Goal: Obtain resource: Download file/media

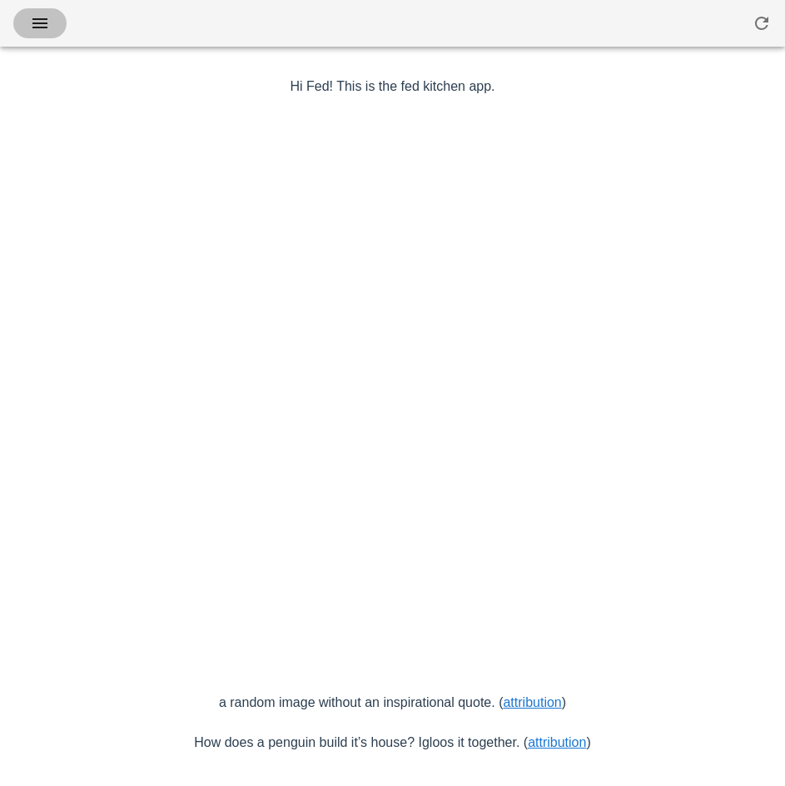
click at [49, 14] on icon "button" at bounding box center [40, 23] width 20 height 20
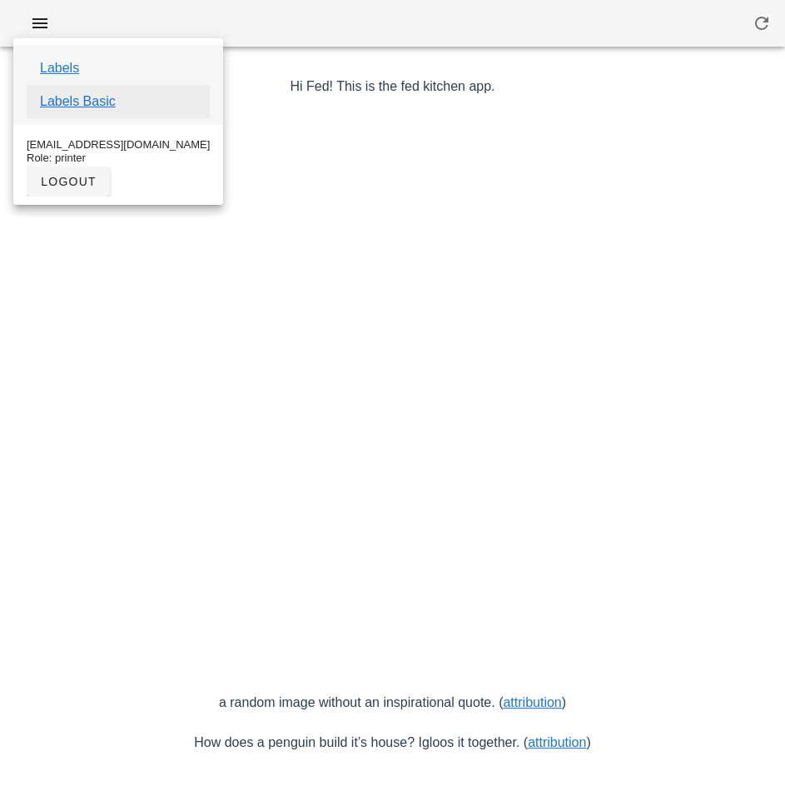
click at [106, 107] on link "Labels Basic" at bounding box center [78, 102] width 76 height 20
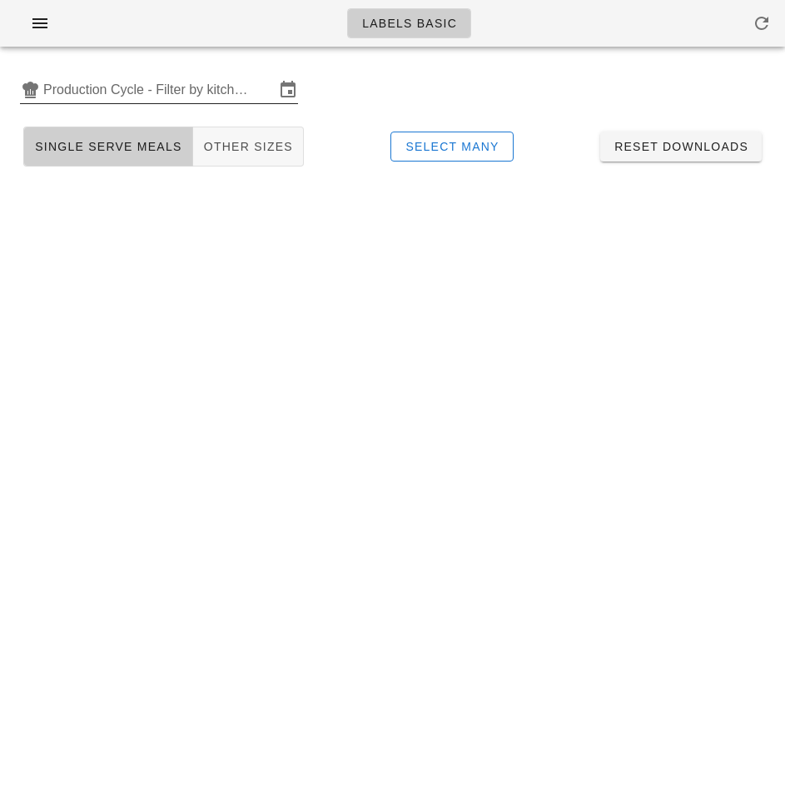
click at [164, 94] on input "Production Cycle - Filter by kitchen production schedules" at bounding box center [158, 90] width 231 height 27
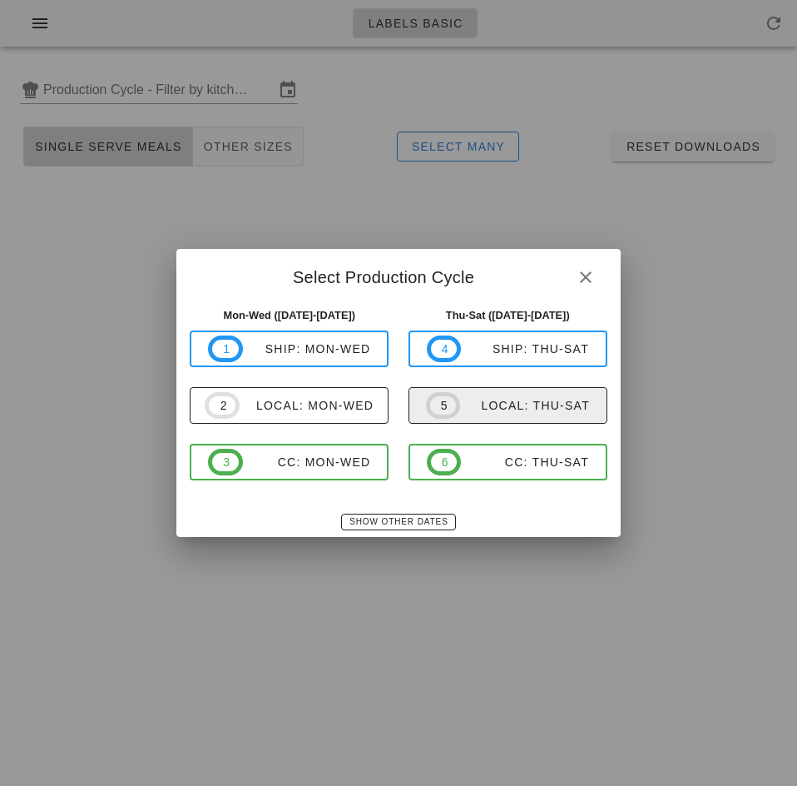
click at [506, 414] on span "5 local: Thu-Sat" at bounding box center [508, 405] width 164 height 27
type input "local: Thu-Sat (Oct 16-Oct 18)"
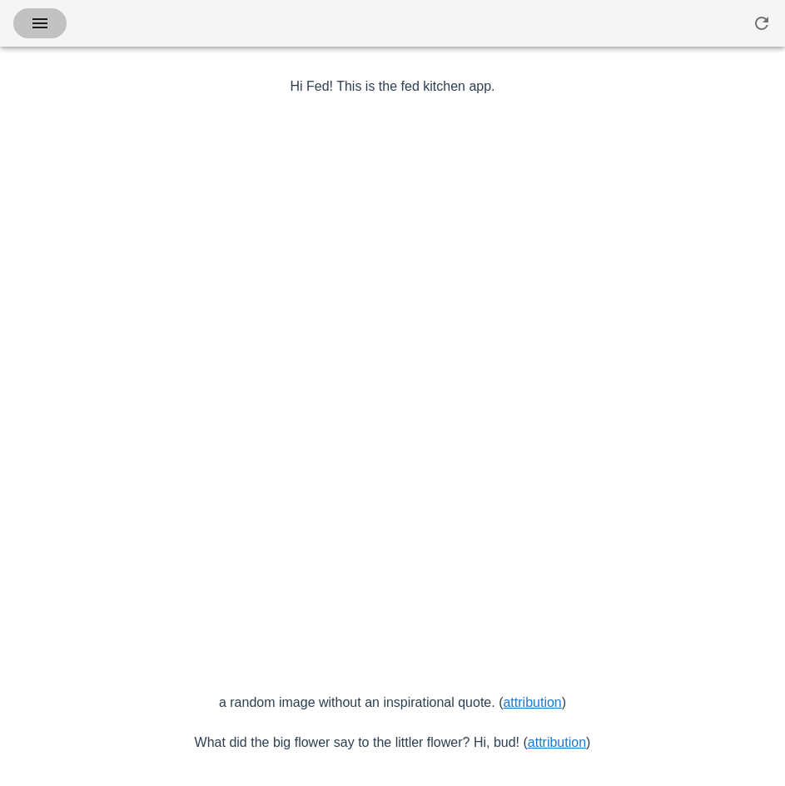
click at [45, 20] on icon "button" at bounding box center [40, 23] width 20 height 20
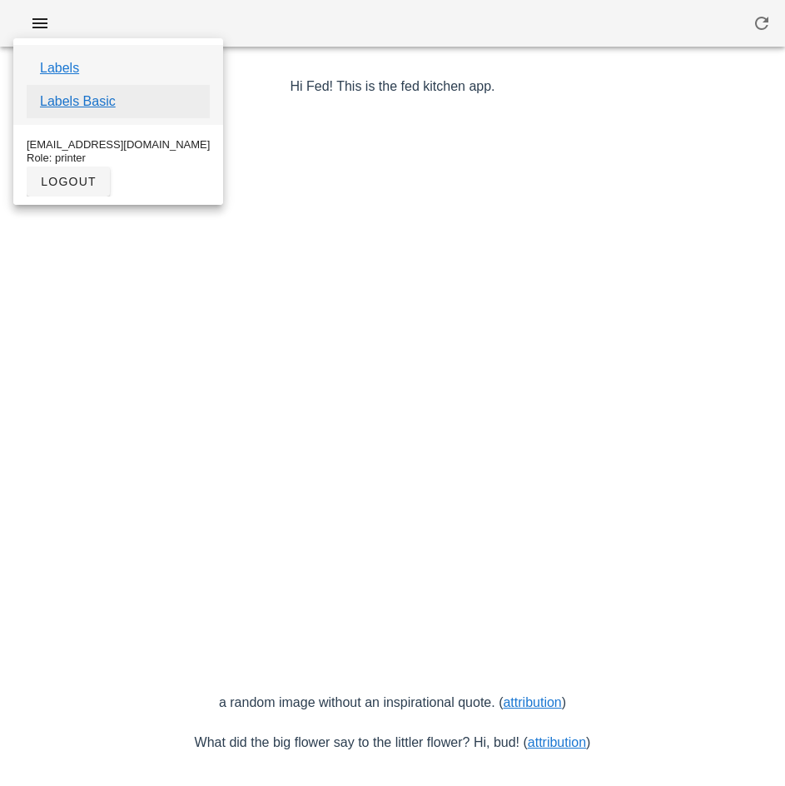
click at [107, 101] on link "Labels Basic" at bounding box center [78, 102] width 76 height 20
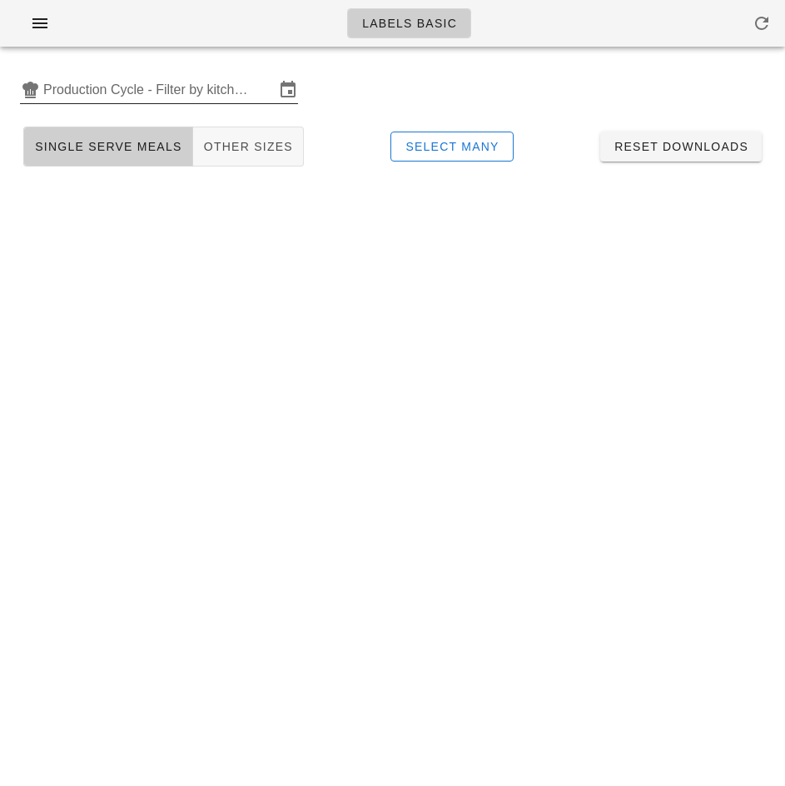
click at [122, 89] on input "Production Cycle - Filter by kitchen production schedules" at bounding box center [158, 90] width 231 height 27
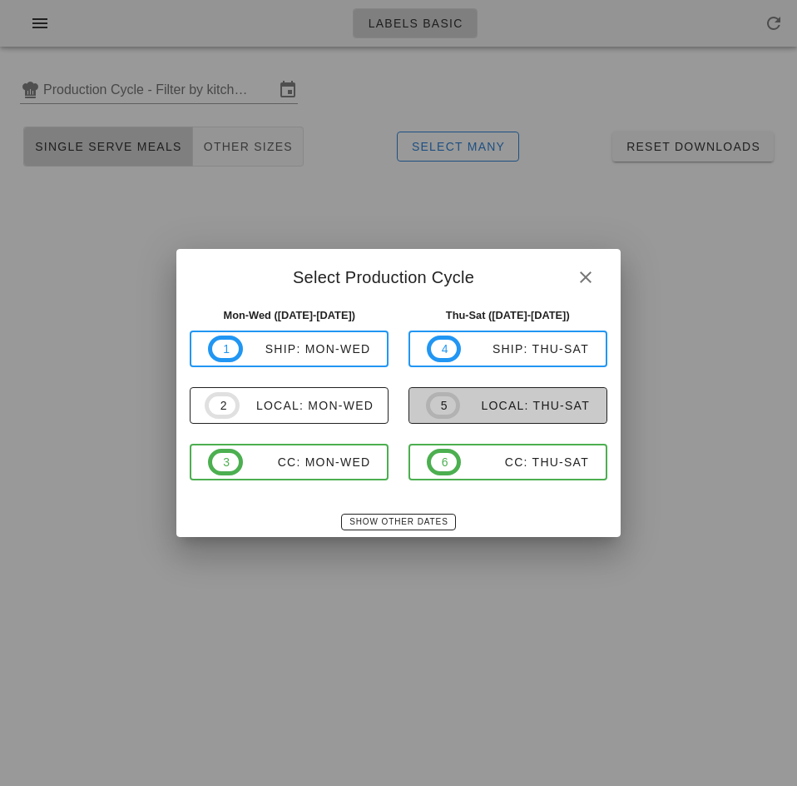
click at [522, 405] on div "local: Thu-Sat" at bounding box center [525, 405] width 130 height 13
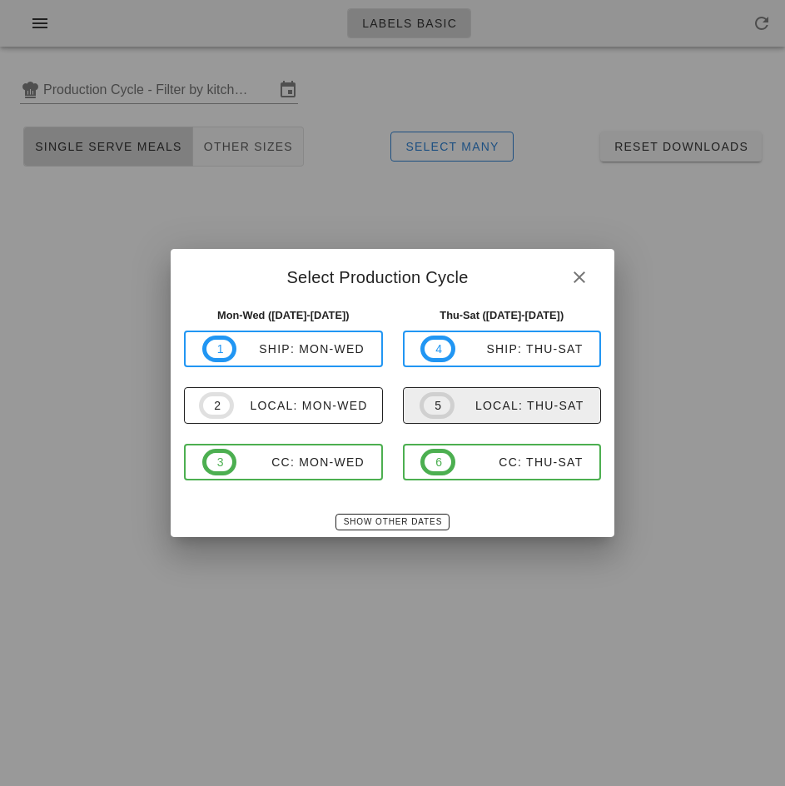
type input "local: Thu-Sat (Oct 16-Oct 18)"
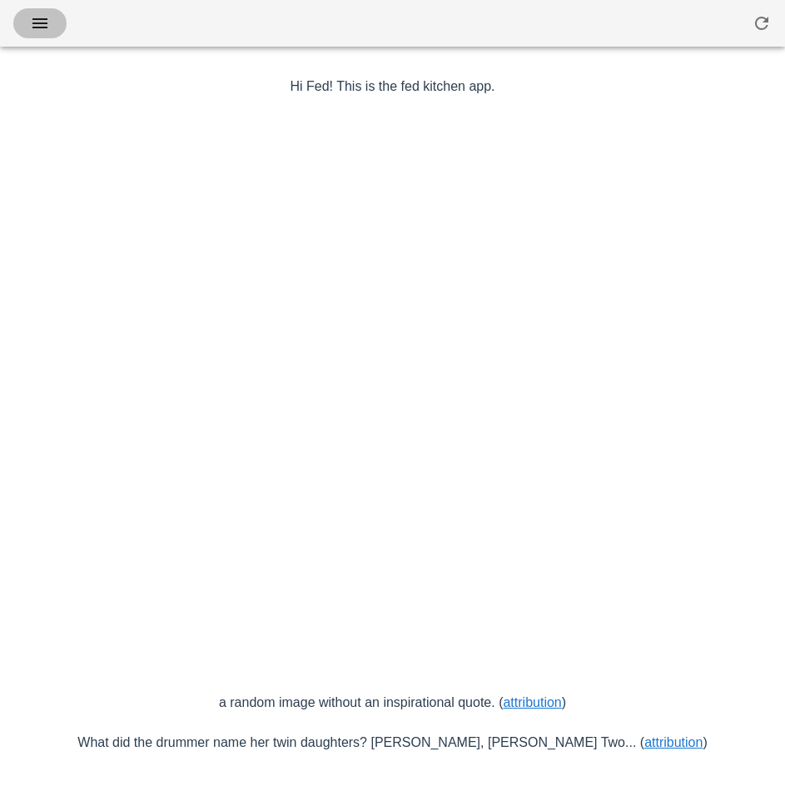
click at [42, 27] on icon "button" at bounding box center [40, 23] width 20 height 20
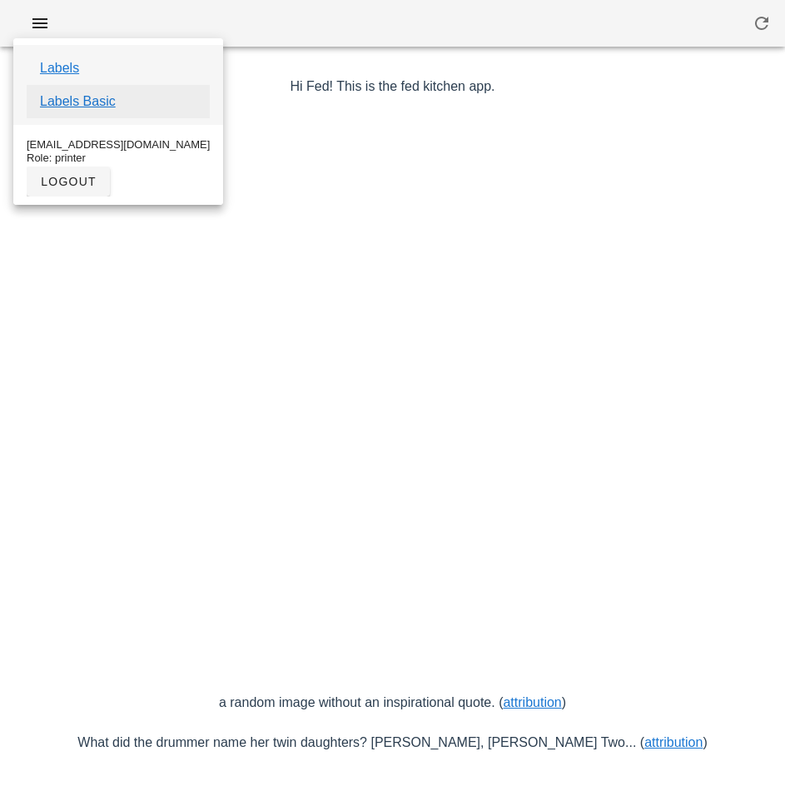
click at [104, 107] on link "Labels Basic" at bounding box center [78, 102] width 76 height 20
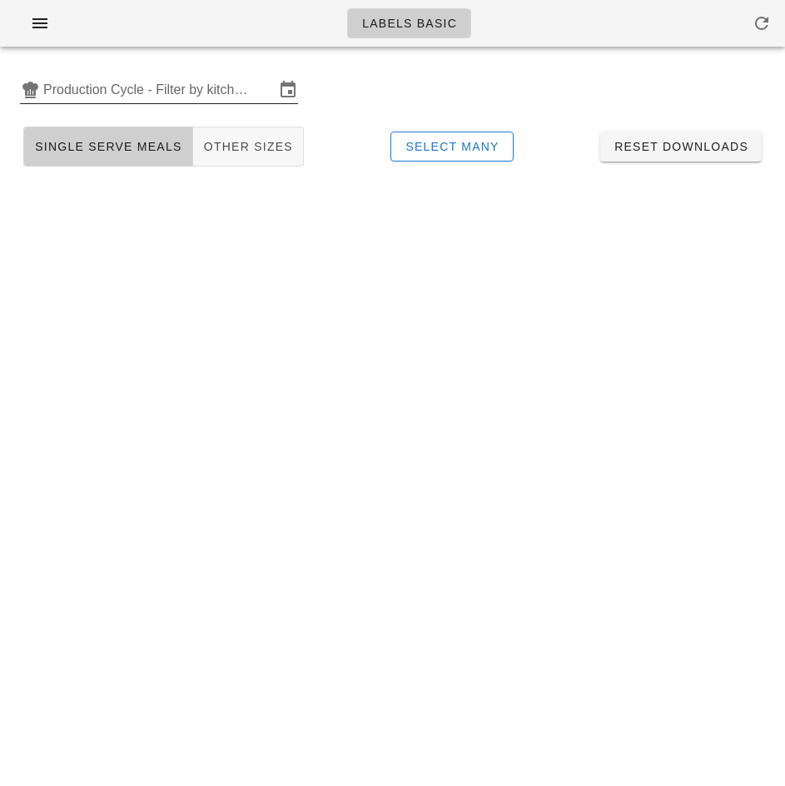
click at [136, 82] on input "Production Cycle - Filter by kitchen production schedules" at bounding box center [158, 90] width 231 height 27
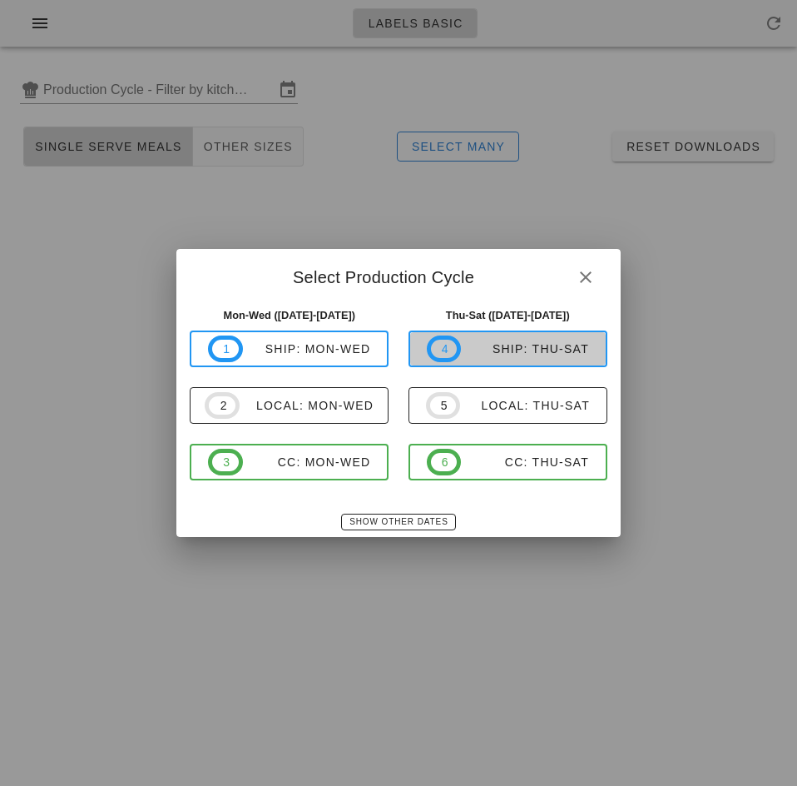
click at [543, 351] on div "ship: Thu-Sat" at bounding box center [525, 348] width 128 height 13
type input "ship: Thu-Sat (Oct 16-Oct 18)"
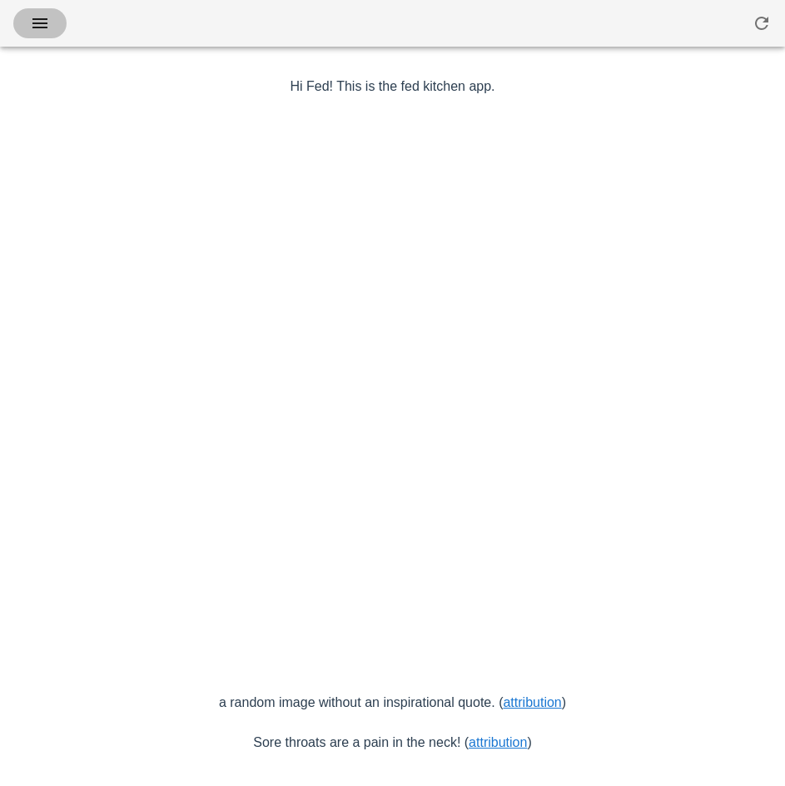
click at [42, 29] on icon "button" at bounding box center [40, 23] width 20 height 20
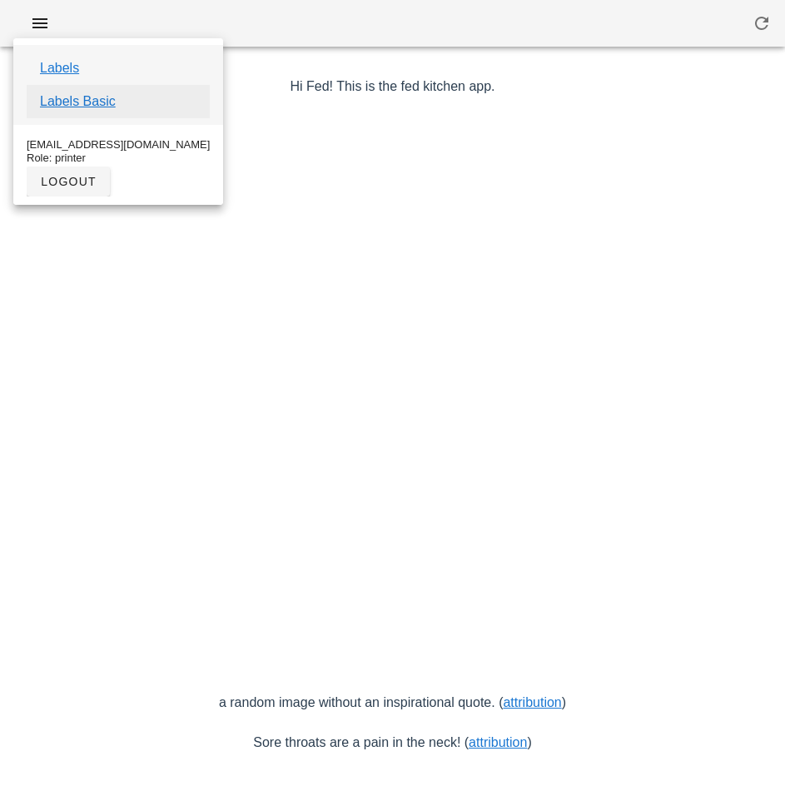
click at [101, 107] on link "Labels Basic" at bounding box center [78, 102] width 76 height 20
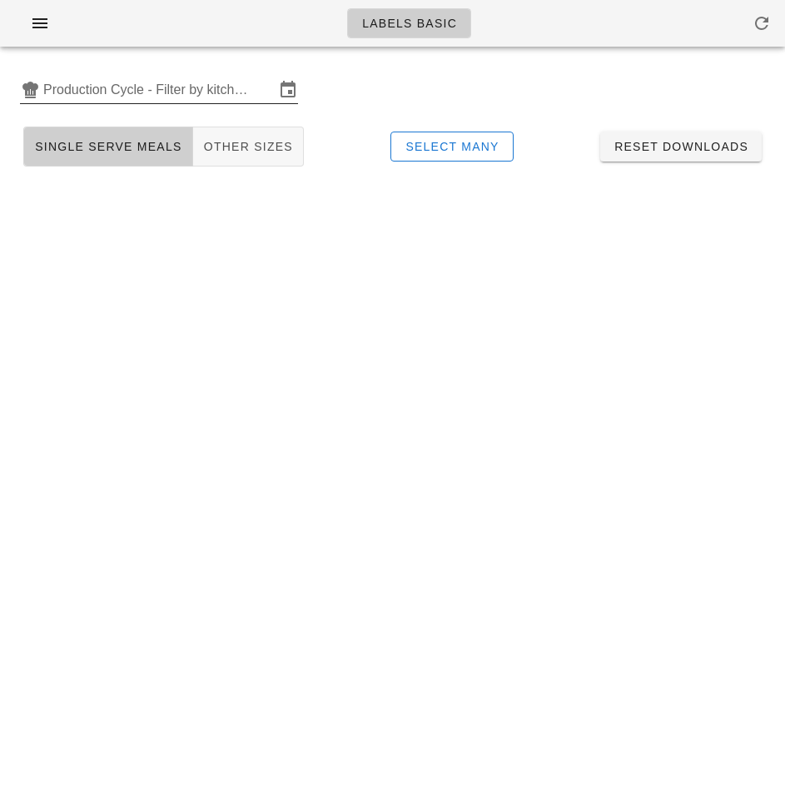
click at [181, 87] on input "Production Cycle - Filter by kitchen production schedules" at bounding box center [158, 90] width 231 height 27
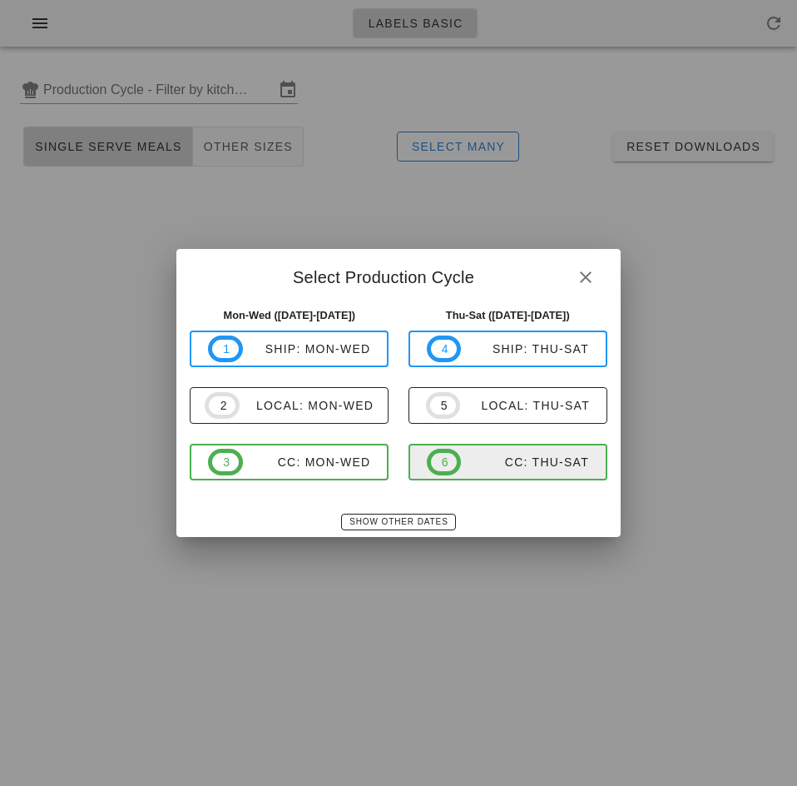
click at [542, 471] on span "6 CC: Thu-Sat" at bounding box center [508, 462] width 162 height 27
type input "CC: Thu-Sat (Oct 16-Oct 18)"
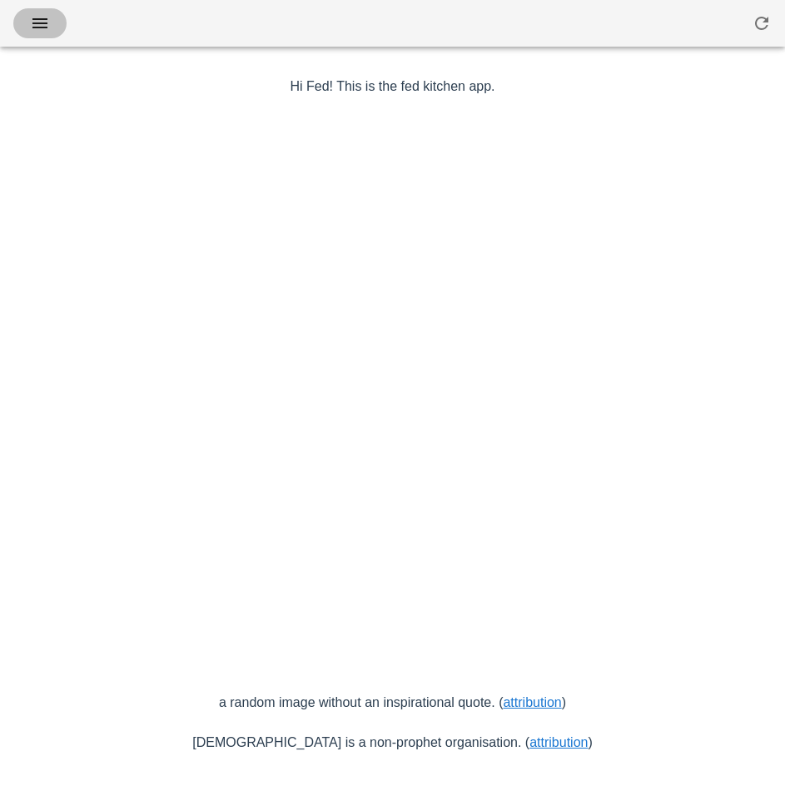
click at [56, 21] on button "button" at bounding box center [39, 23] width 53 height 30
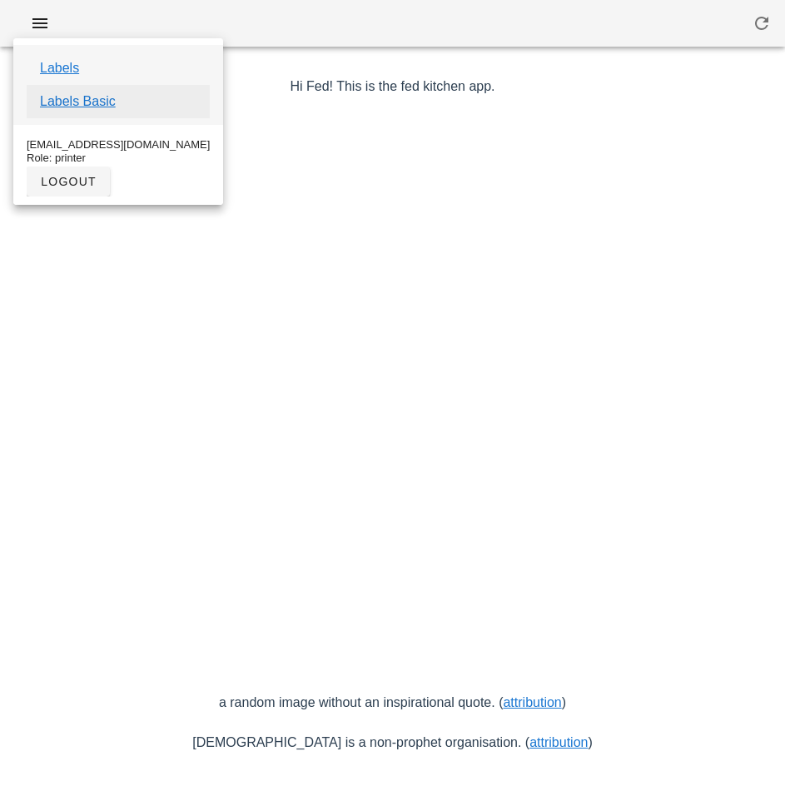
click at [103, 109] on link "Labels Basic" at bounding box center [78, 102] width 76 height 20
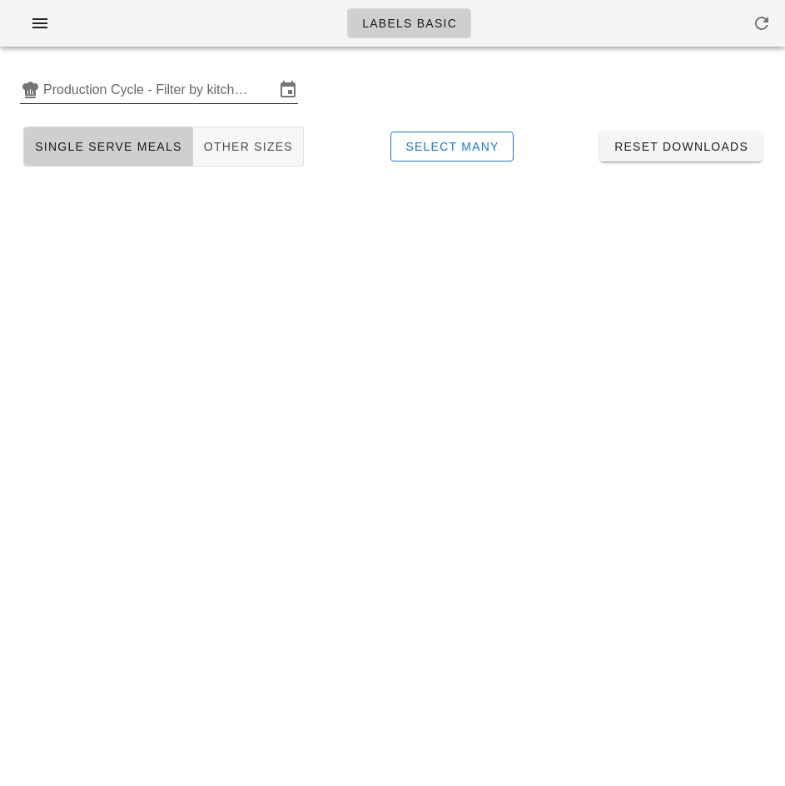
click at [141, 97] on input "Production Cycle - Filter by kitchen production schedules" at bounding box center [158, 90] width 231 height 27
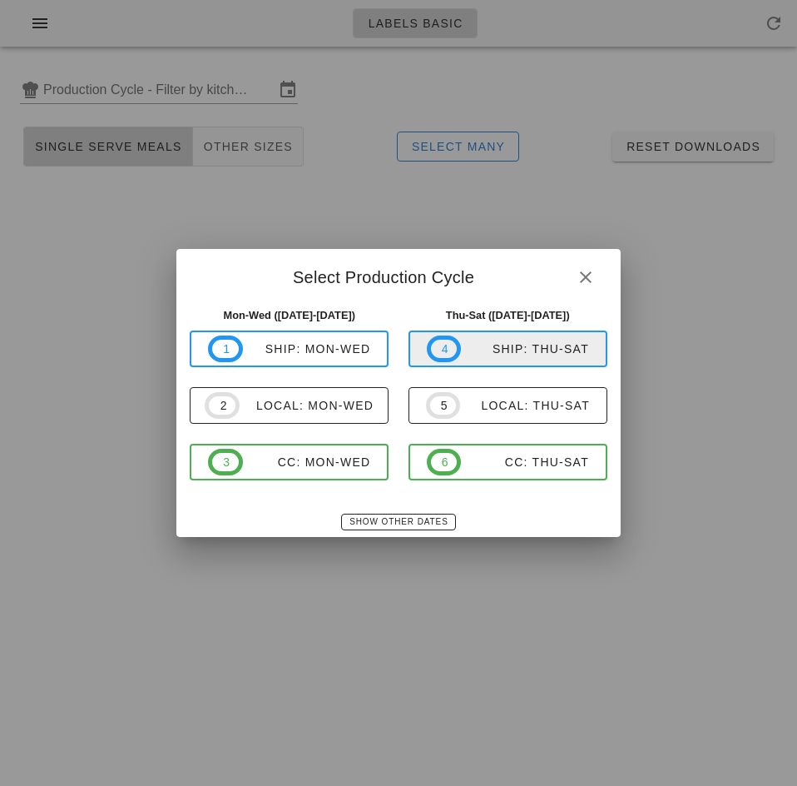
click at [535, 351] on div "ship: Thu-Sat" at bounding box center [525, 348] width 128 height 13
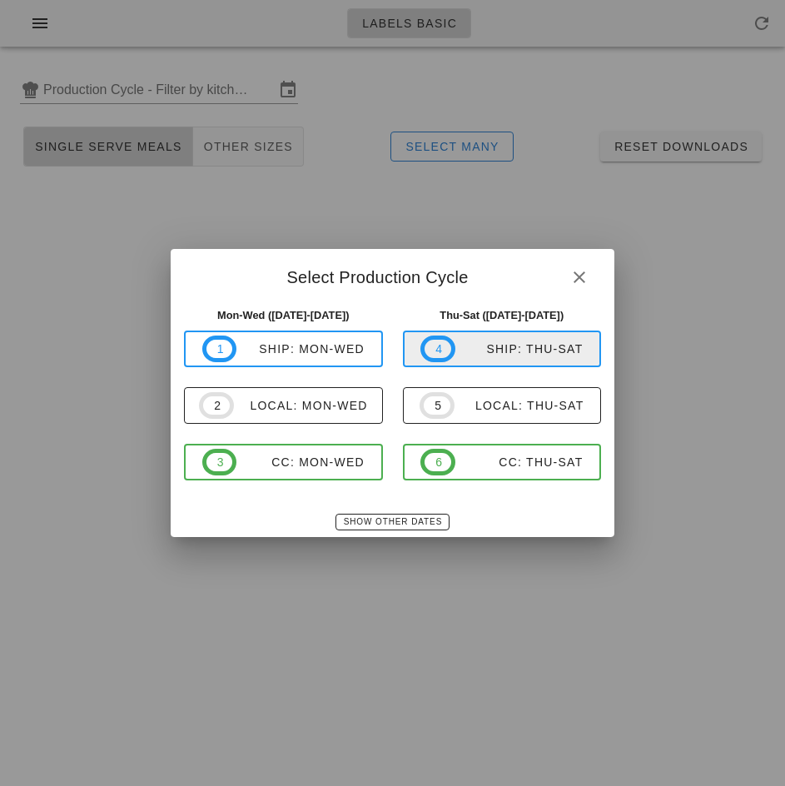
type input "ship: Thu-Sat ([DATE]-[DATE])"
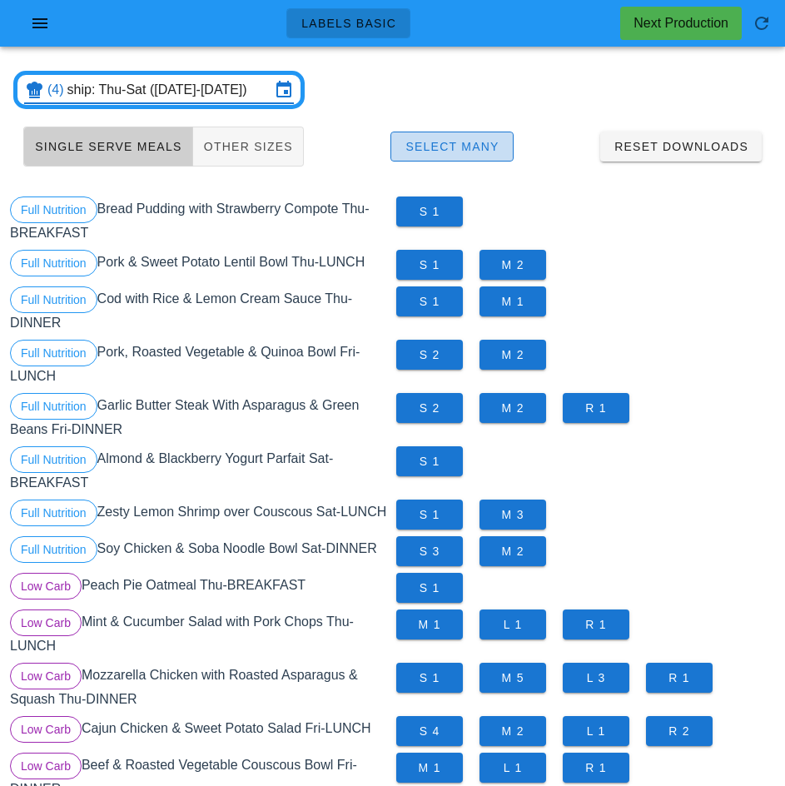
click at [481, 151] on span "Select Many" at bounding box center [452, 146] width 95 height 13
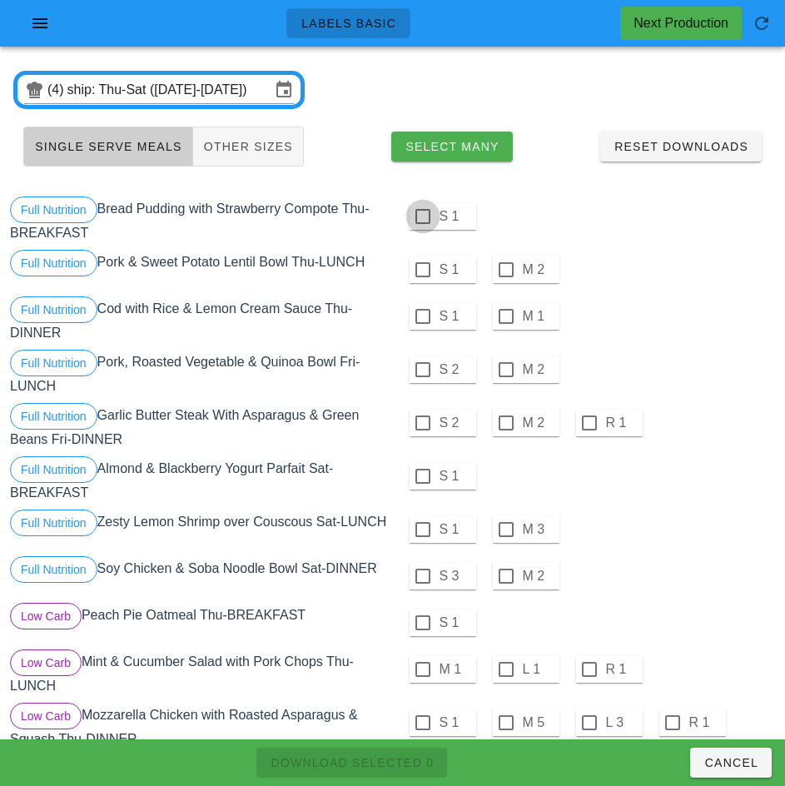
click at [420, 216] on div at bounding box center [423, 216] width 28 height 28
checkbox input "true"
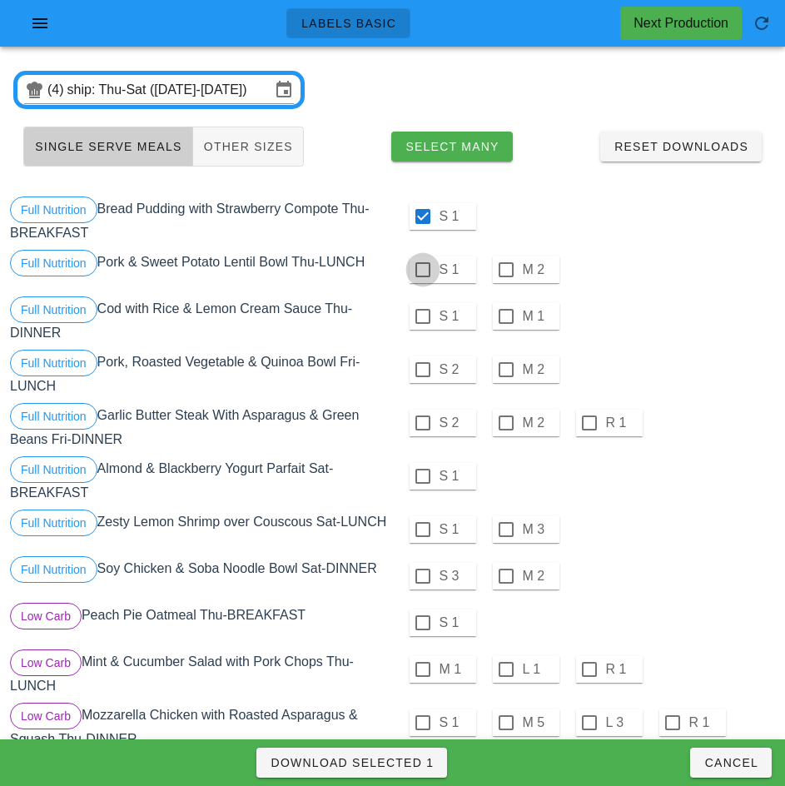
click at [421, 270] on div at bounding box center [423, 270] width 28 height 28
checkbox input "true"
click at [422, 316] on div at bounding box center [423, 316] width 28 height 28
checkbox input "true"
click at [425, 367] on div at bounding box center [423, 369] width 28 height 28
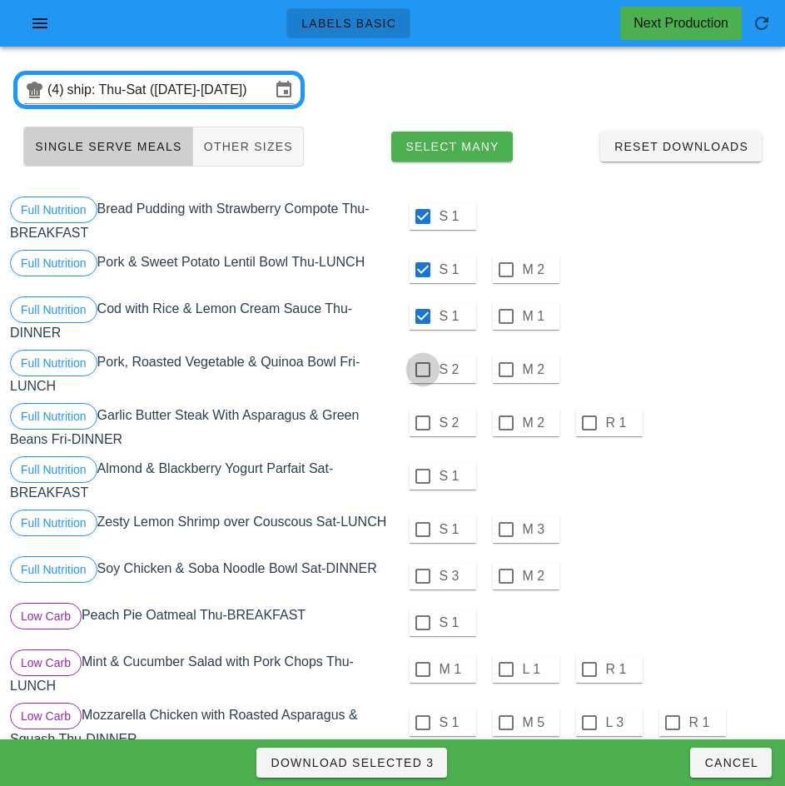
checkbox input "true"
click at [422, 423] on div at bounding box center [423, 423] width 28 height 28
checkbox input "true"
click at [422, 476] on div at bounding box center [423, 476] width 28 height 28
checkbox input "true"
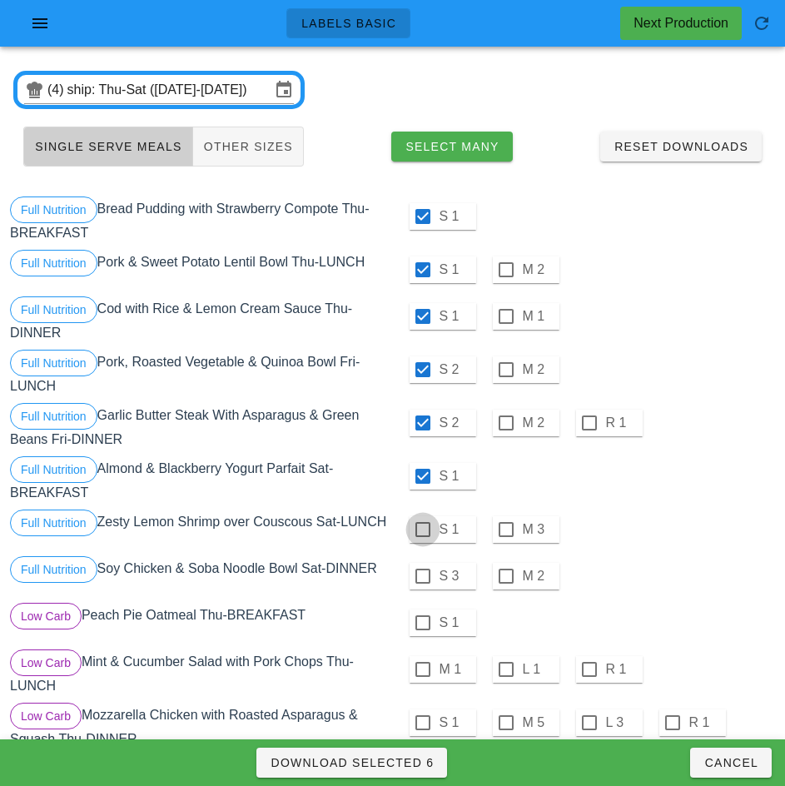
click at [423, 529] on div at bounding box center [423, 529] width 28 height 28
checkbox input "true"
click at [422, 583] on div at bounding box center [423, 576] width 28 height 28
checkbox input "true"
click at [422, 629] on div at bounding box center [423, 622] width 28 height 28
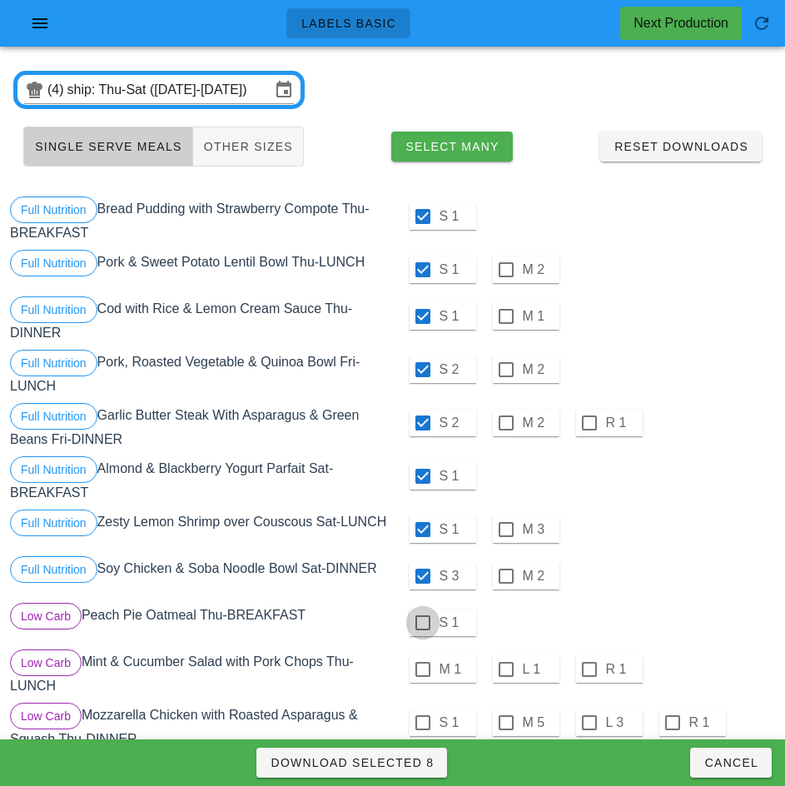
checkbox input "true"
click at [420, 677] on div at bounding box center [423, 669] width 28 height 28
checkbox input "true"
click at [422, 729] on div at bounding box center [423, 722] width 28 height 28
checkbox input "true"
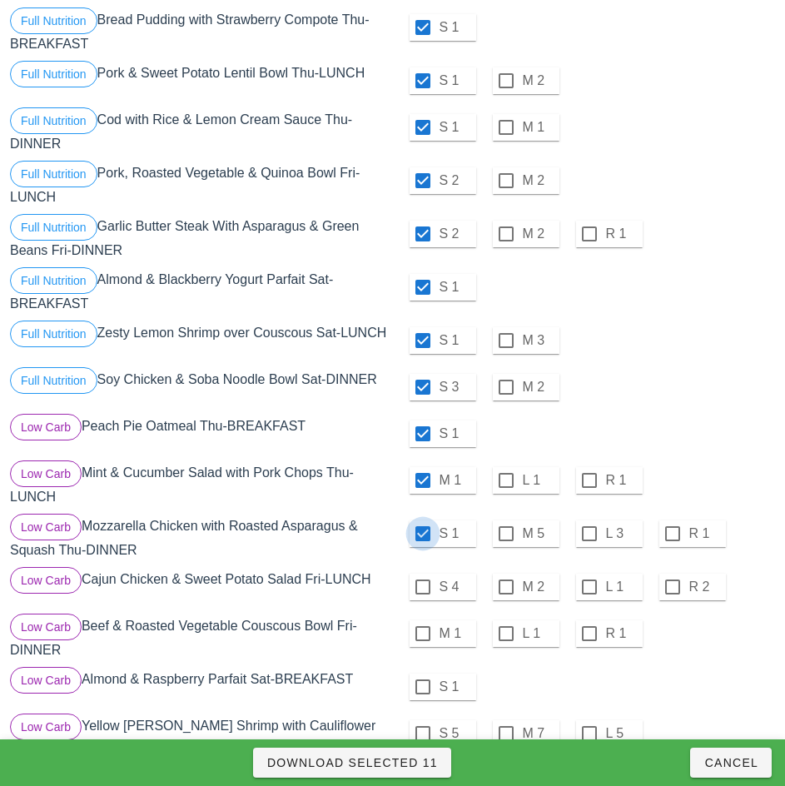
scroll to position [252, 0]
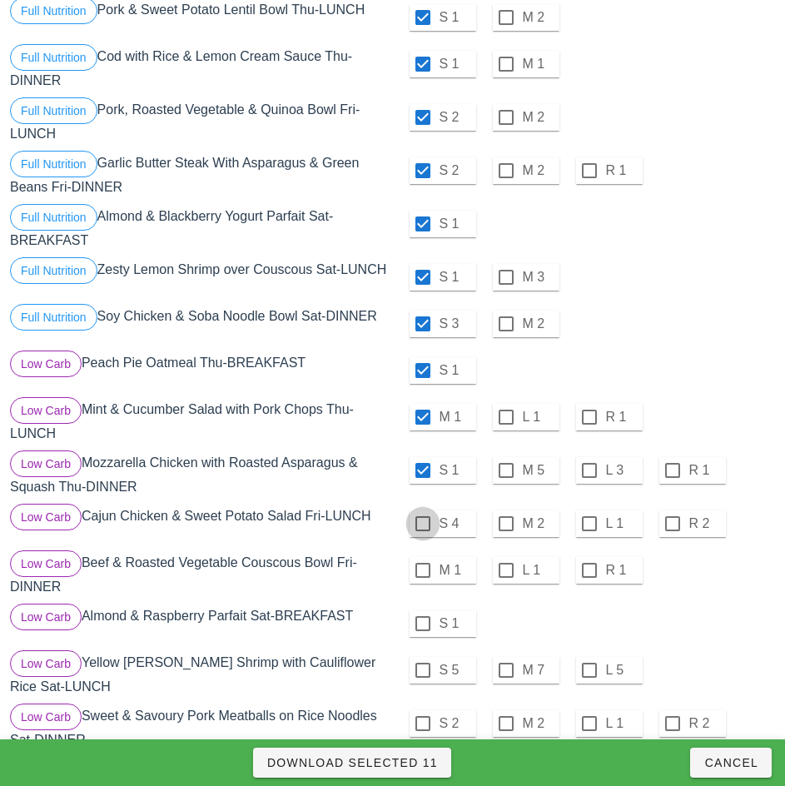
click at [422, 530] on div at bounding box center [423, 523] width 28 height 28
checkbox input "true"
click at [425, 574] on div at bounding box center [423, 570] width 28 height 28
checkbox input "true"
click at [422, 630] on div at bounding box center [423, 623] width 28 height 28
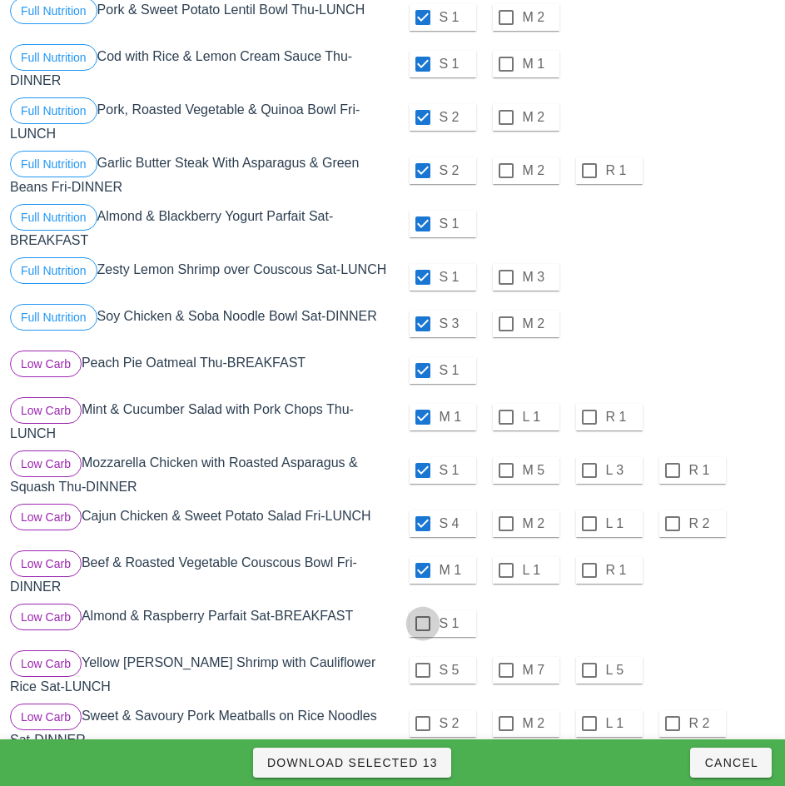
checkbox input "true"
click at [422, 677] on div at bounding box center [423, 670] width 28 height 28
checkbox input "true"
click at [422, 730] on div at bounding box center [423, 723] width 28 height 28
checkbox input "true"
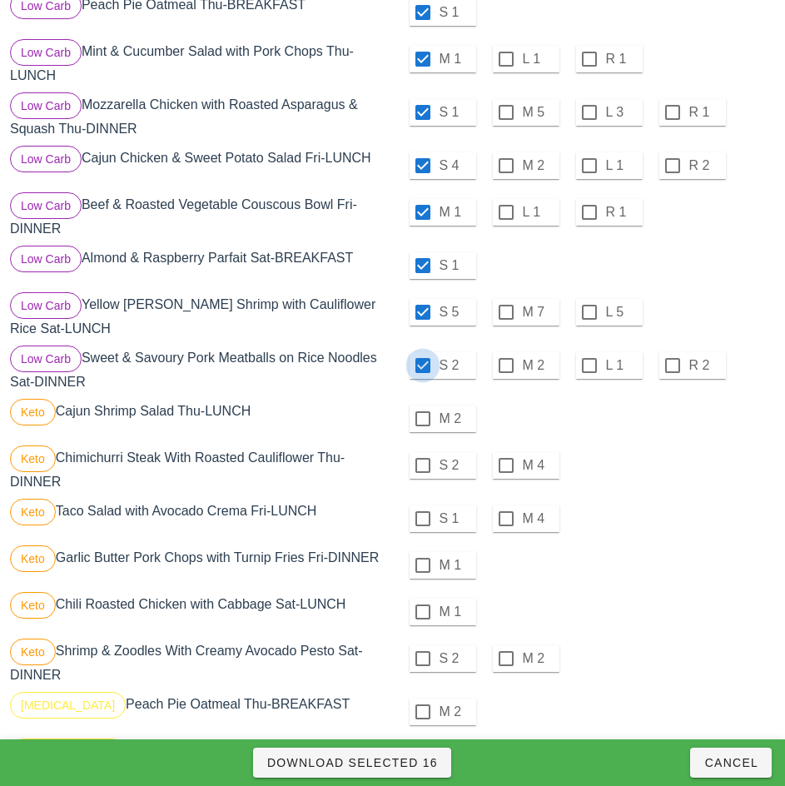
scroll to position [611, 0]
click at [422, 425] on div at bounding box center [423, 418] width 28 height 28
checkbox input "true"
click at [422, 471] on div at bounding box center [423, 464] width 28 height 28
checkbox input "true"
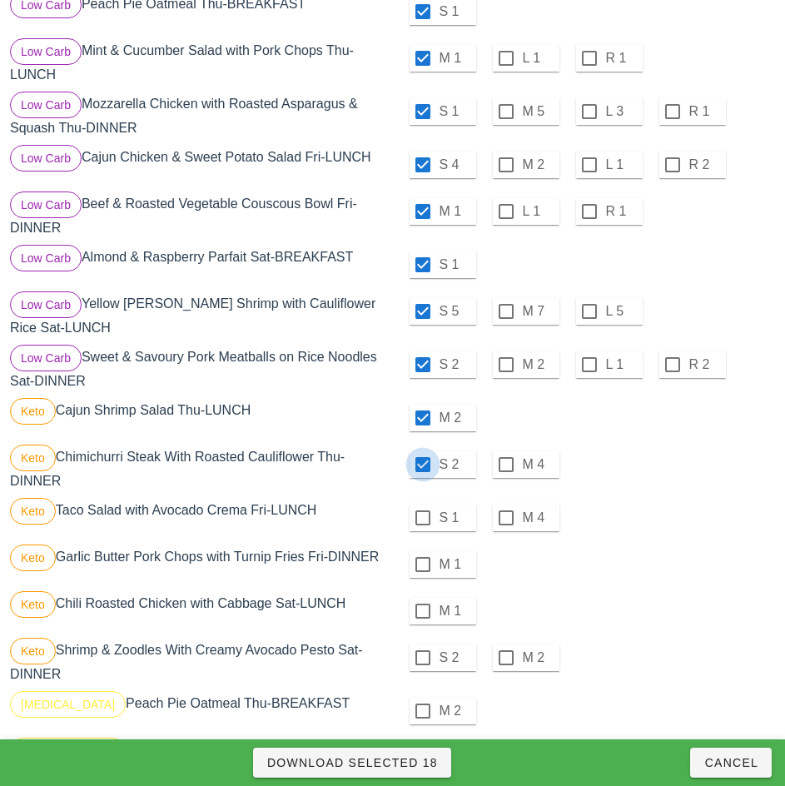
click at [421, 524] on div at bounding box center [423, 518] width 28 height 28
checkbox input "true"
click at [422, 571] on div at bounding box center [423, 564] width 28 height 28
checkbox input "true"
click at [422, 618] on div at bounding box center [423, 611] width 28 height 28
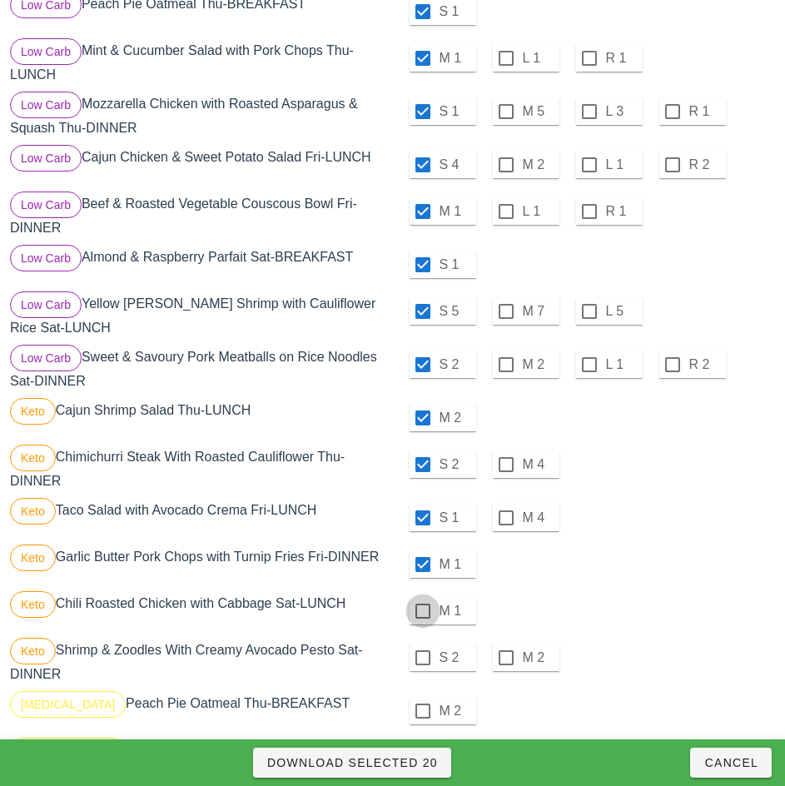
checkbox input "true"
click at [422, 664] on div at bounding box center [423, 657] width 28 height 28
checkbox input "true"
click at [418, 725] on div at bounding box center [423, 711] width 28 height 28
checkbox input "true"
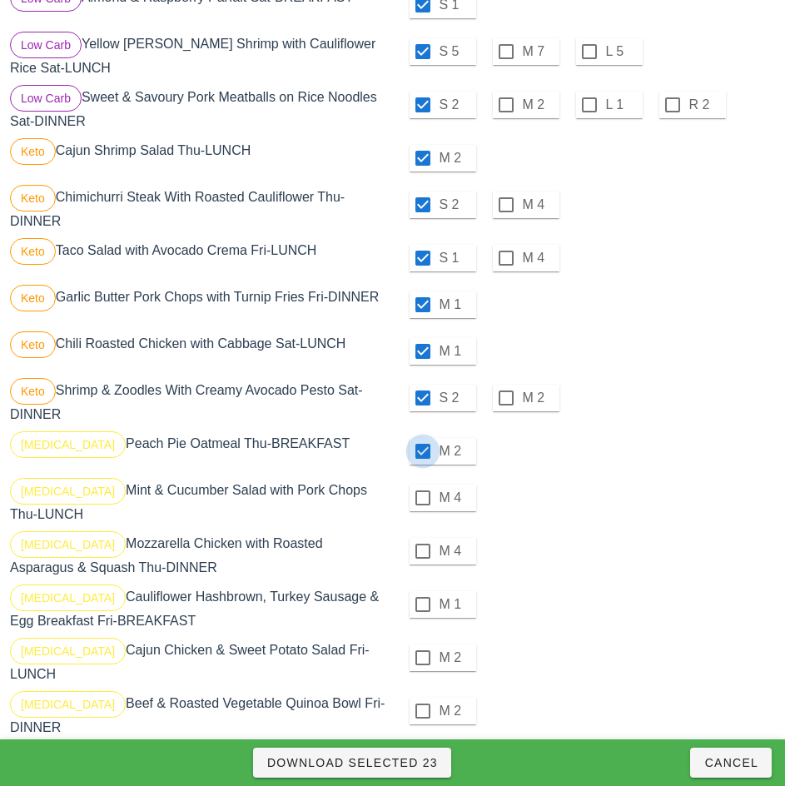
scroll to position [872, 0]
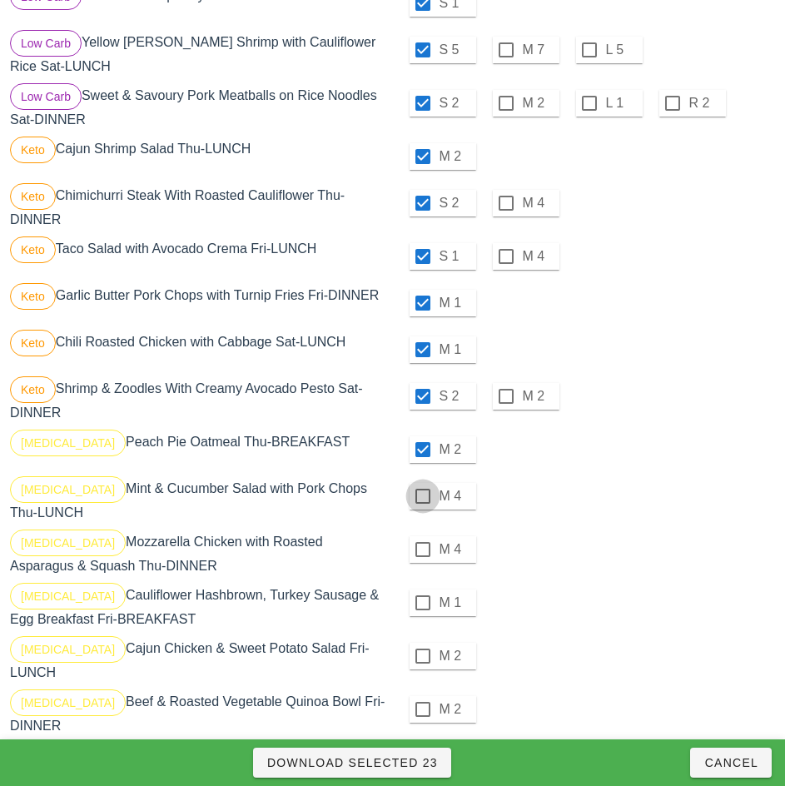
click at [422, 503] on div at bounding box center [423, 496] width 28 height 28
checkbox input "true"
click at [423, 555] on div at bounding box center [423, 549] width 28 height 28
checkbox input "true"
click at [422, 609] on div at bounding box center [423, 602] width 28 height 28
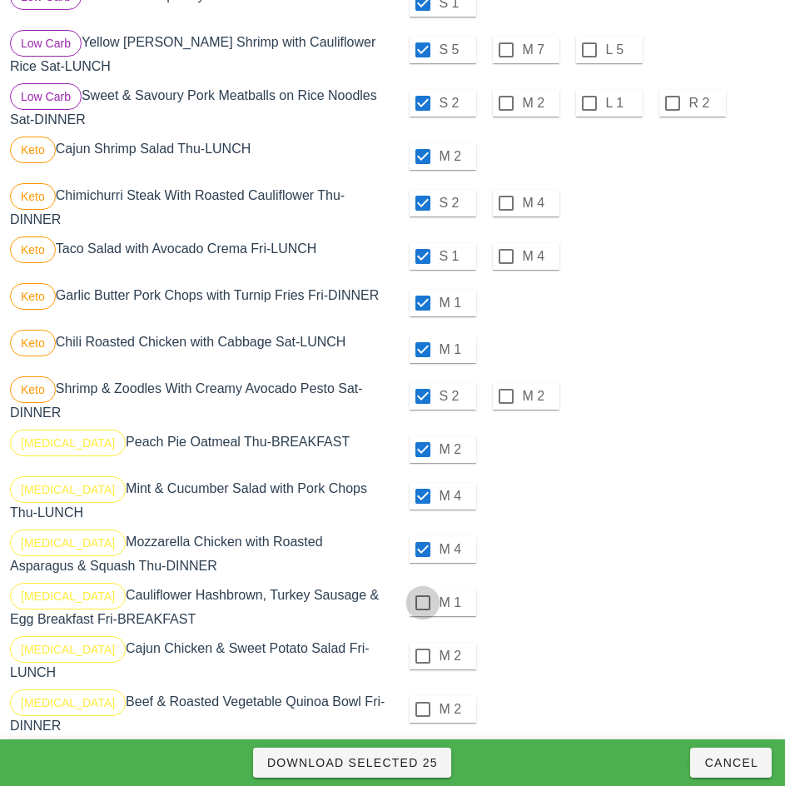
checkbox input "true"
click at [420, 670] on div at bounding box center [423, 656] width 28 height 28
checkbox input "true"
click at [422, 709] on div at bounding box center [423, 709] width 28 height 28
checkbox input "true"
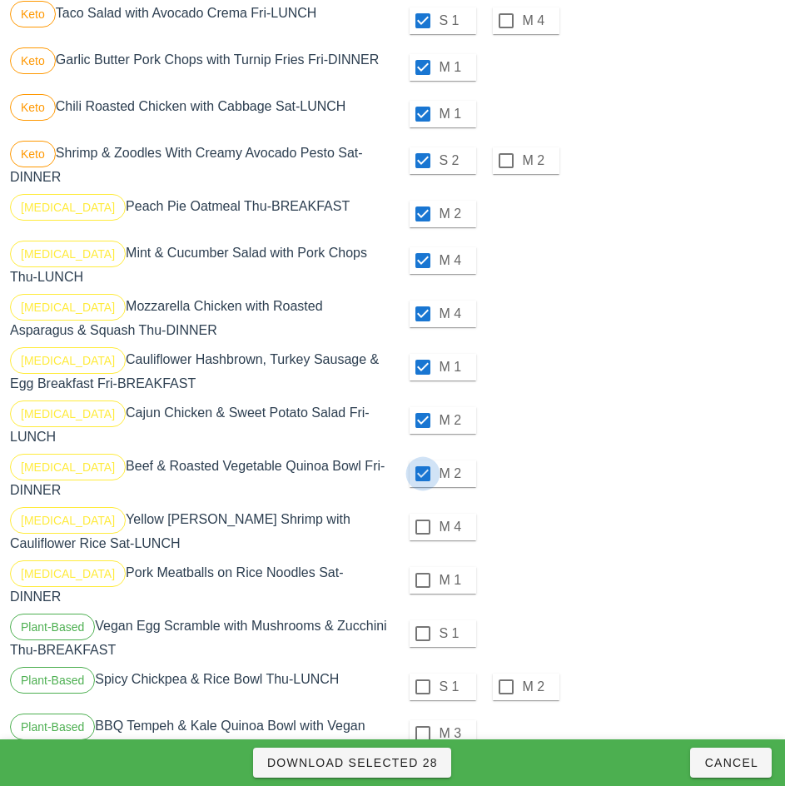
scroll to position [1171, 0]
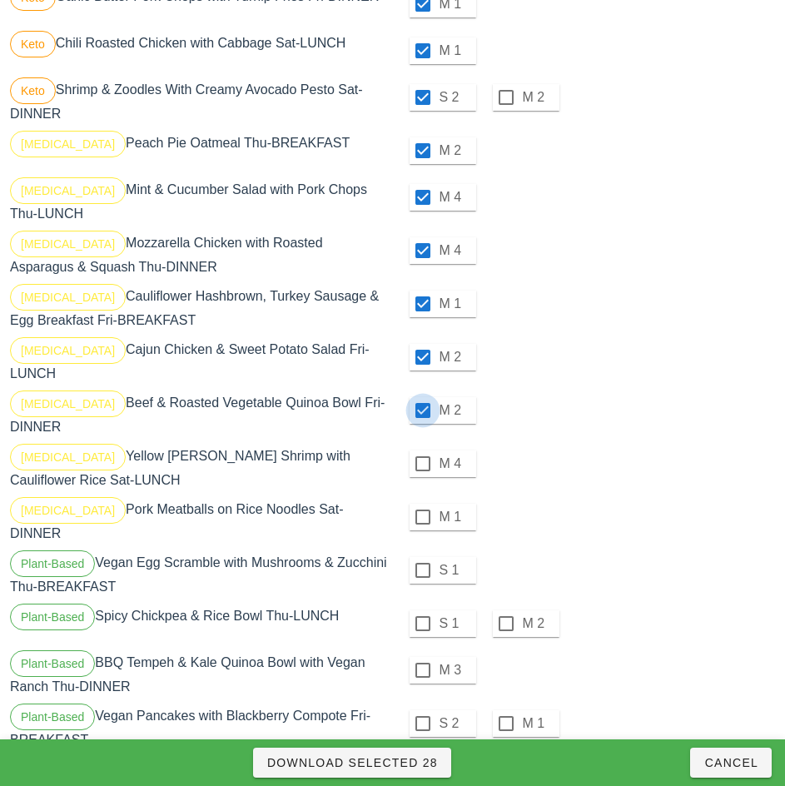
click at [422, 464] on div at bounding box center [423, 463] width 28 height 28
checkbox input "true"
click at [422, 517] on div at bounding box center [423, 517] width 28 height 28
checkbox input "true"
click at [422, 564] on div at bounding box center [423, 570] width 28 height 28
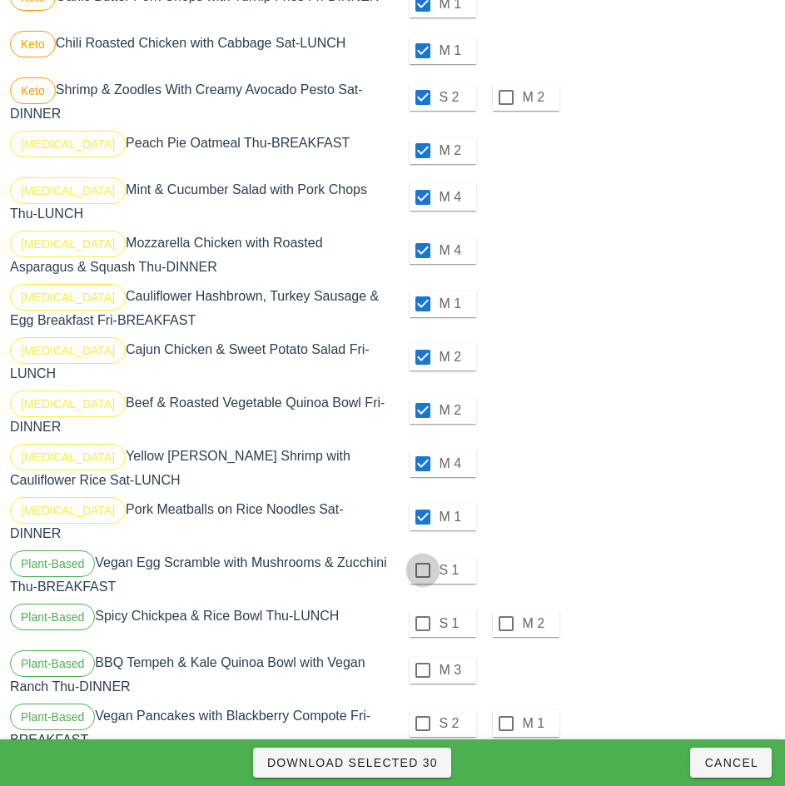
checkbox input "true"
click at [422, 617] on div at bounding box center [423, 623] width 28 height 28
checkbox input "true"
click at [422, 663] on div at bounding box center [423, 670] width 28 height 28
checkbox input "true"
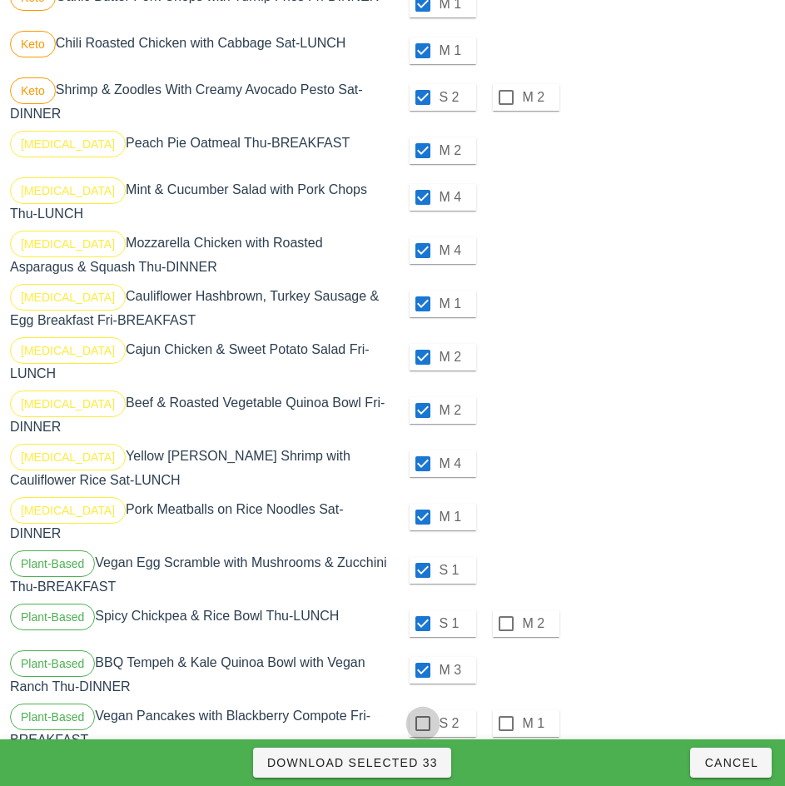
click at [422, 717] on div at bounding box center [423, 723] width 28 height 28
checkbox input "true"
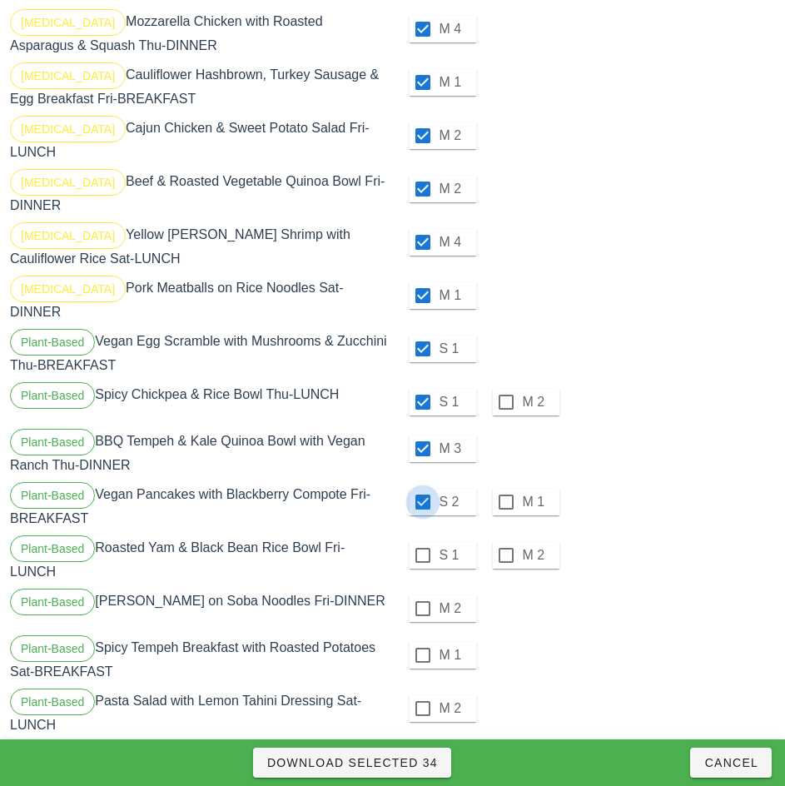
scroll to position [1465, 0]
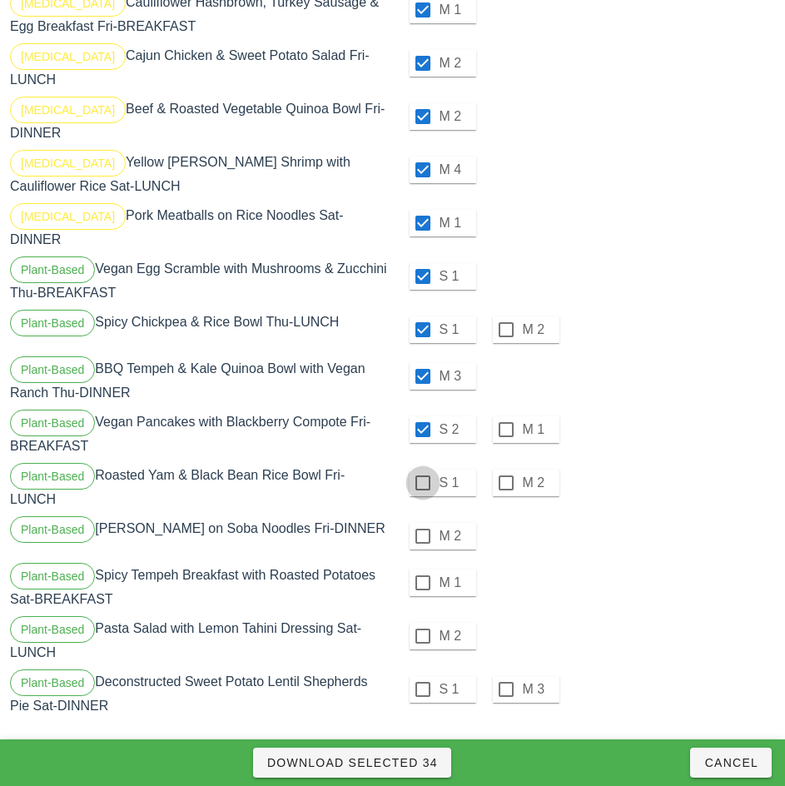
click at [422, 476] on div at bounding box center [423, 483] width 28 height 28
checkbox input "true"
click at [426, 537] on div at bounding box center [423, 536] width 28 height 28
checkbox input "true"
click at [424, 584] on div at bounding box center [423, 583] width 28 height 28
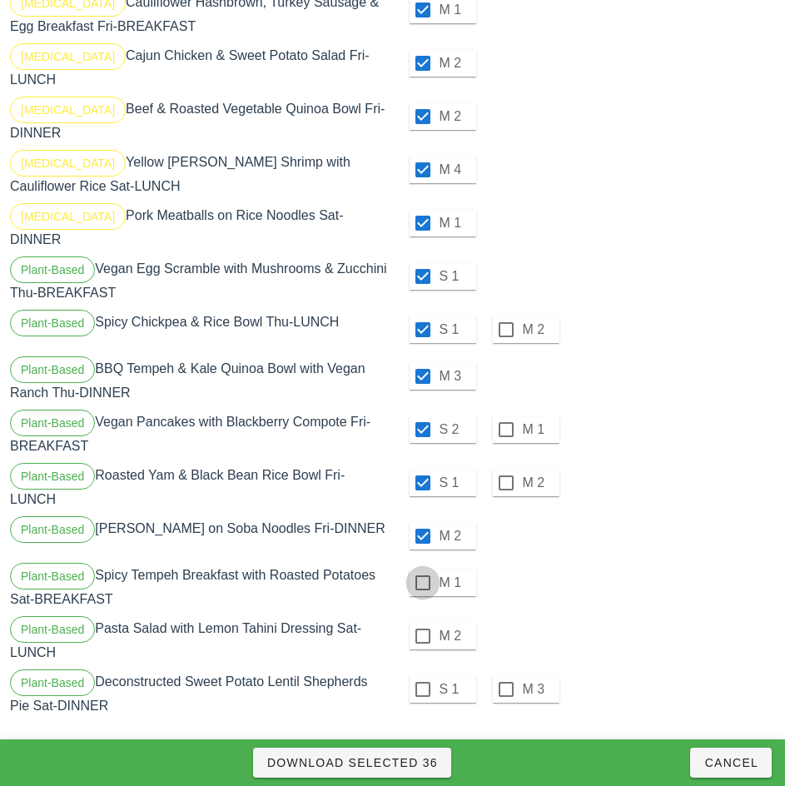
checkbox input "true"
click at [422, 629] on div at bounding box center [423, 636] width 28 height 28
checkbox input "true"
click at [420, 690] on div at bounding box center [423, 689] width 28 height 28
checkbox input "true"
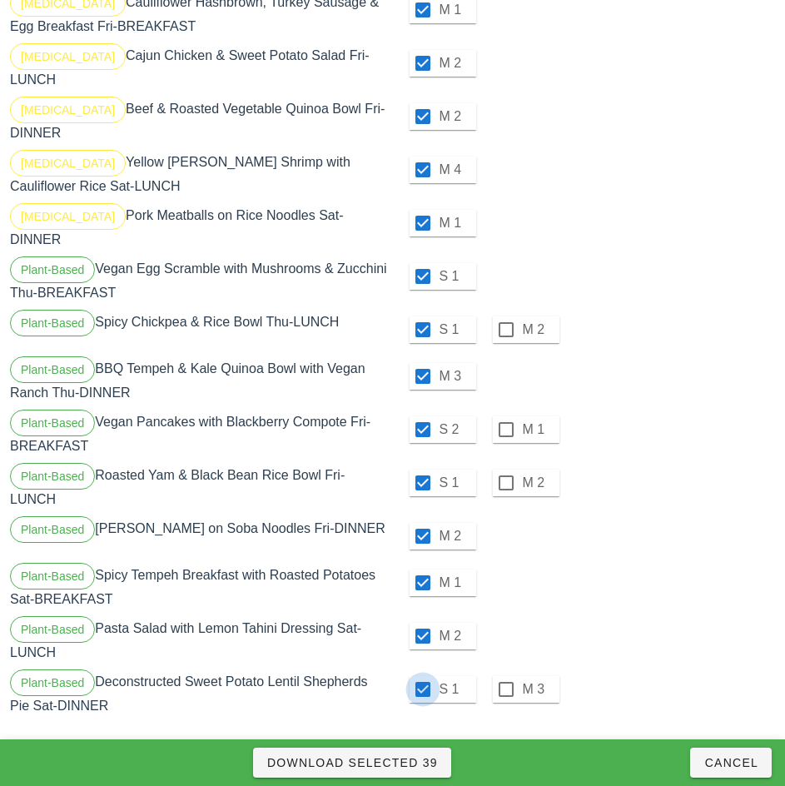
scroll to position [1463, 0]
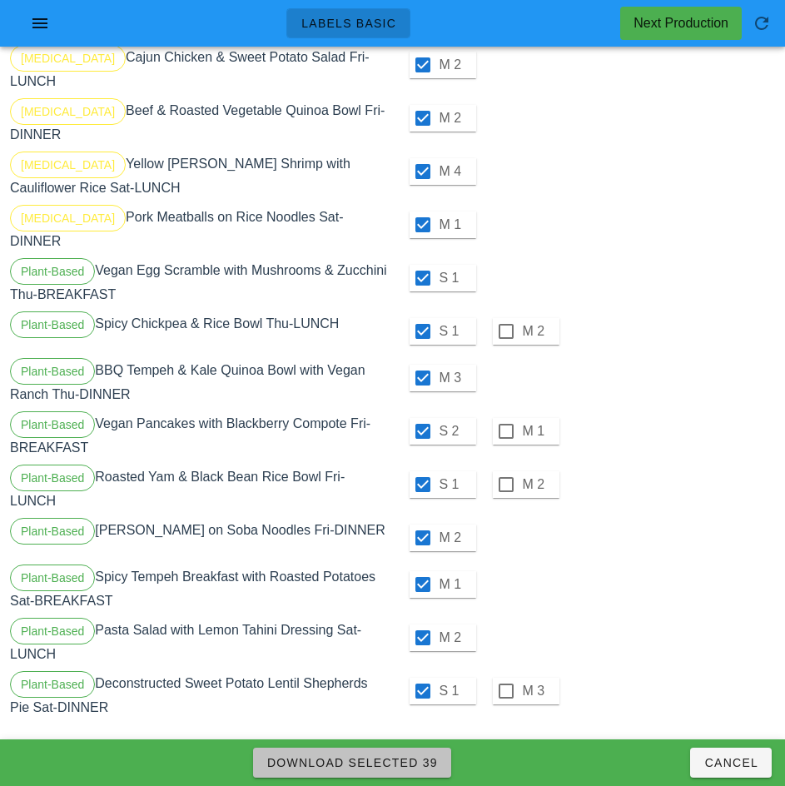
click at [415, 761] on span "Download Selected 39" at bounding box center [351, 762] width 171 height 13
checkbox input "false"
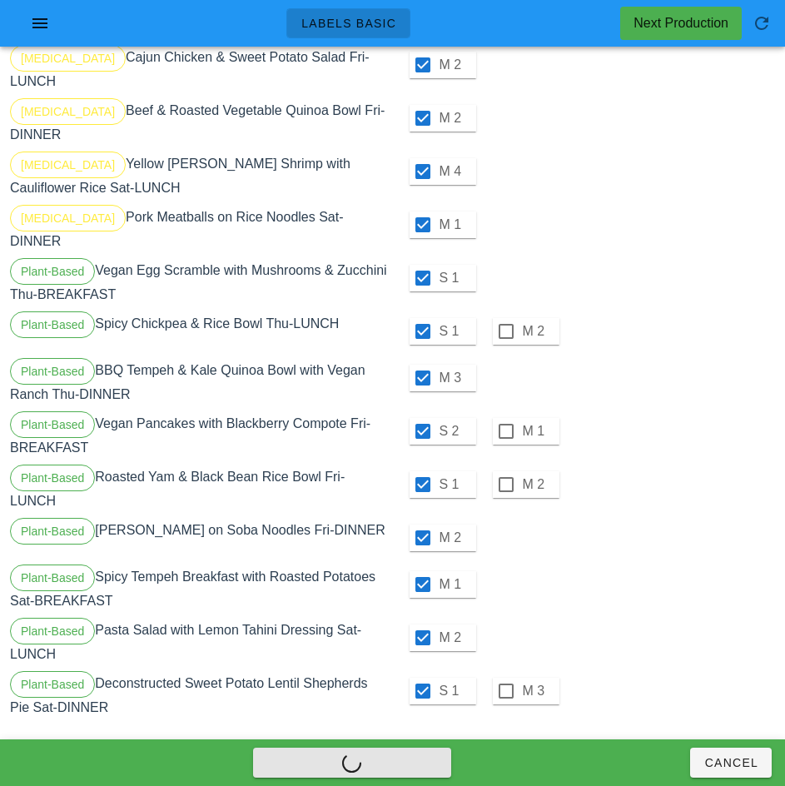
checkbox input "false"
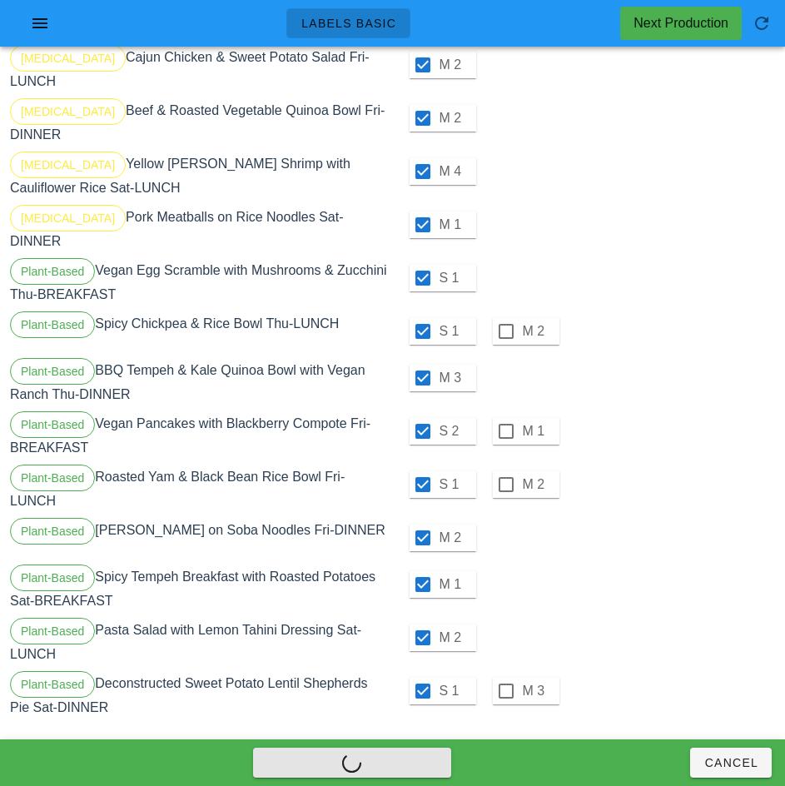
checkbox input "false"
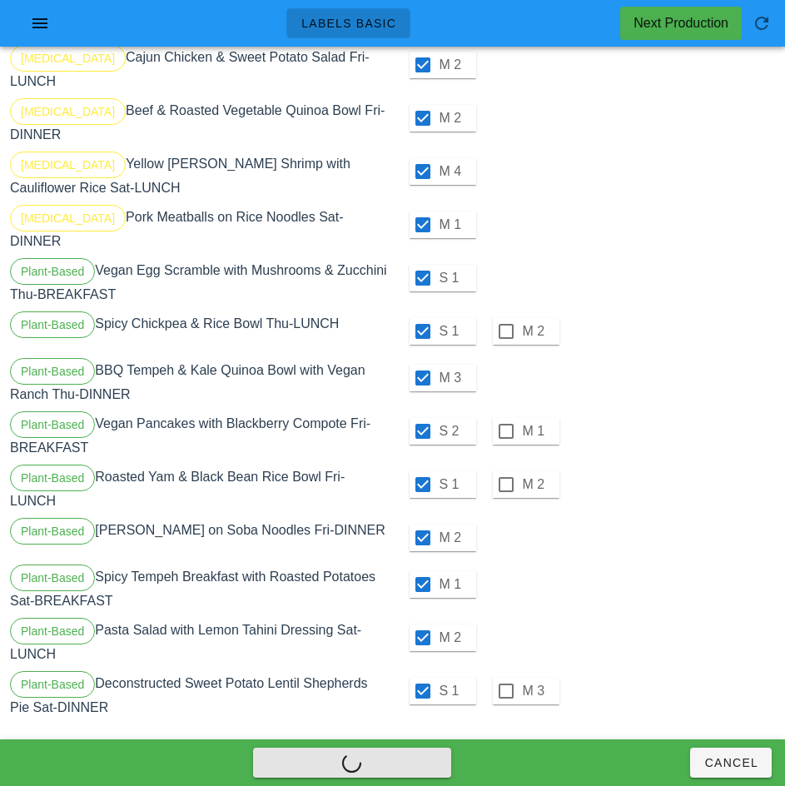
checkbox input "false"
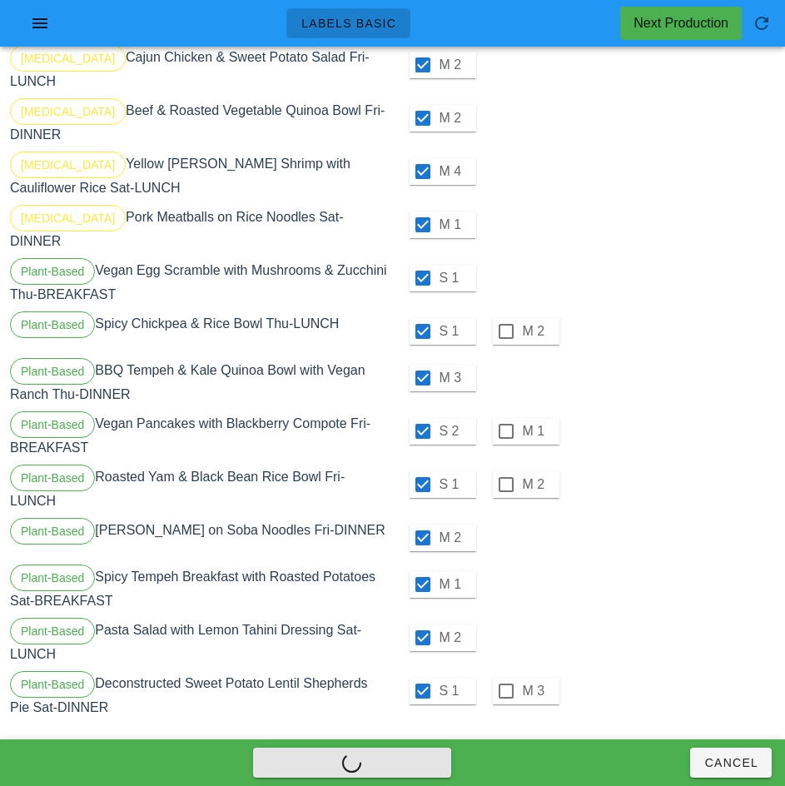
checkbox input "false"
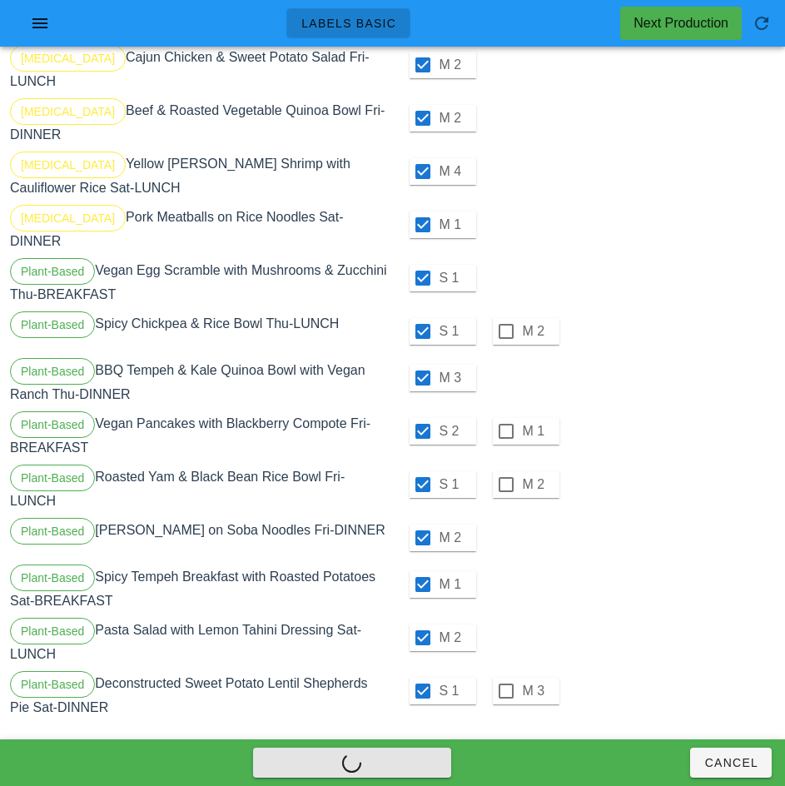
checkbox input "false"
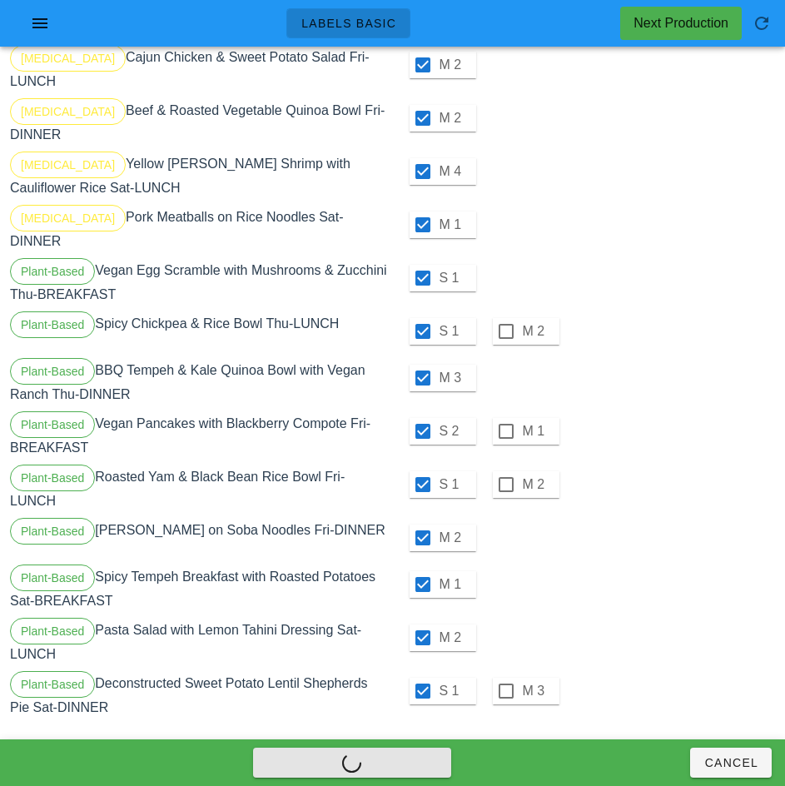
checkbox input "false"
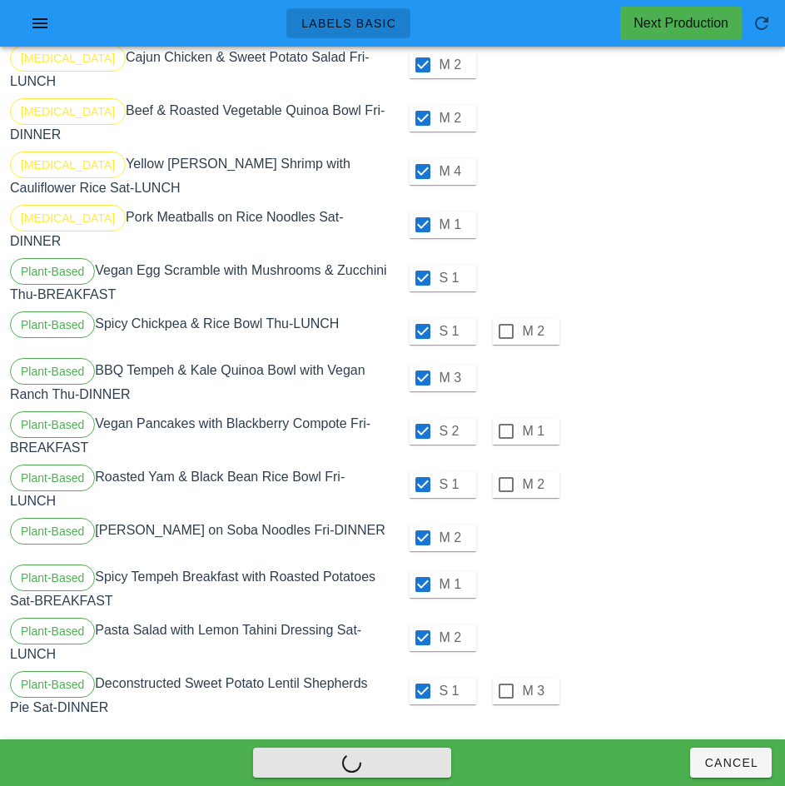
checkbox input "false"
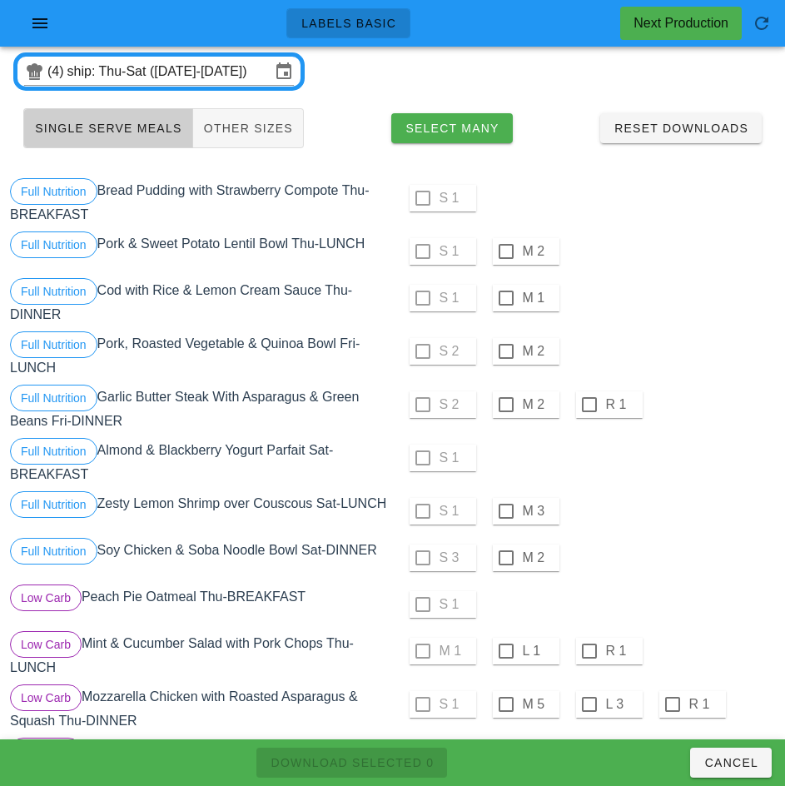
scroll to position [0, 0]
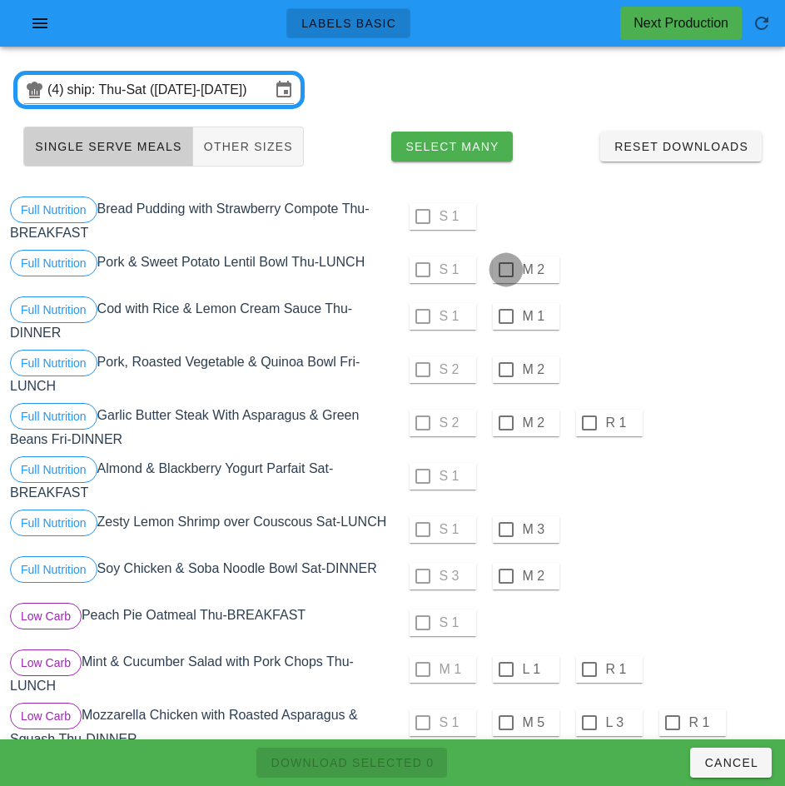
click at [505, 270] on div at bounding box center [506, 270] width 28 height 28
checkbox input "true"
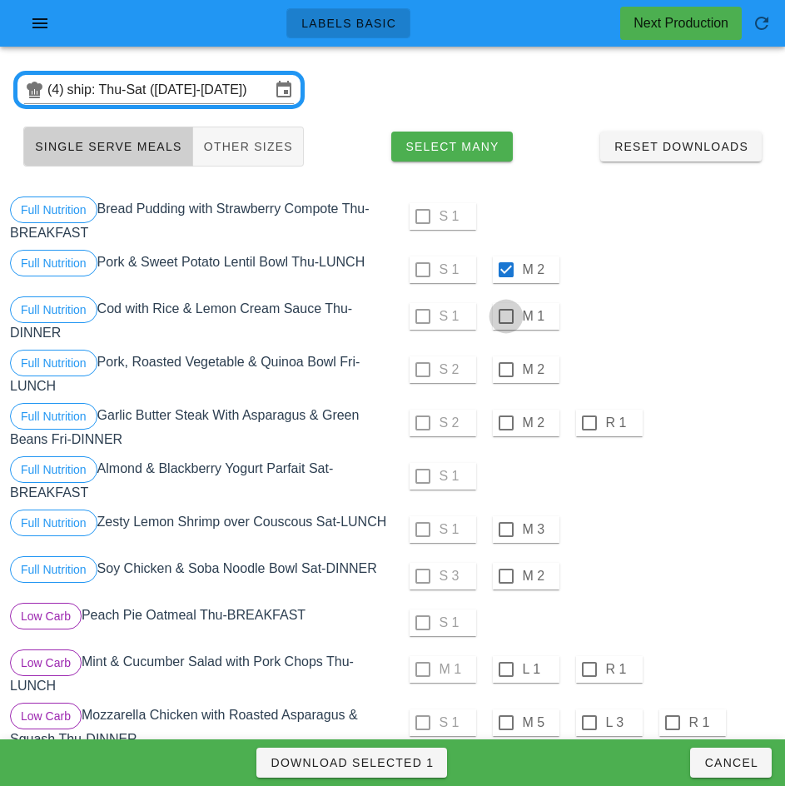
click at [504, 314] on div at bounding box center [506, 316] width 28 height 28
checkbox input "true"
click at [505, 370] on div at bounding box center [506, 369] width 28 height 28
checkbox input "true"
click at [505, 423] on div at bounding box center [506, 423] width 28 height 28
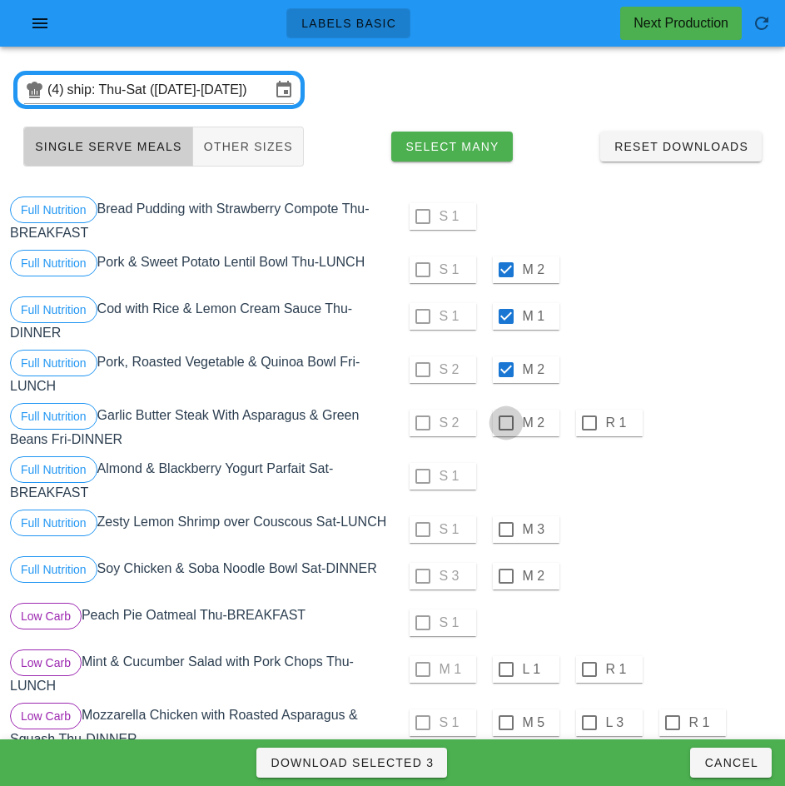
checkbox input "true"
click at [505, 529] on div at bounding box center [506, 529] width 28 height 28
checkbox input "true"
click at [505, 583] on div at bounding box center [506, 576] width 28 height 28
checkbox input "true"
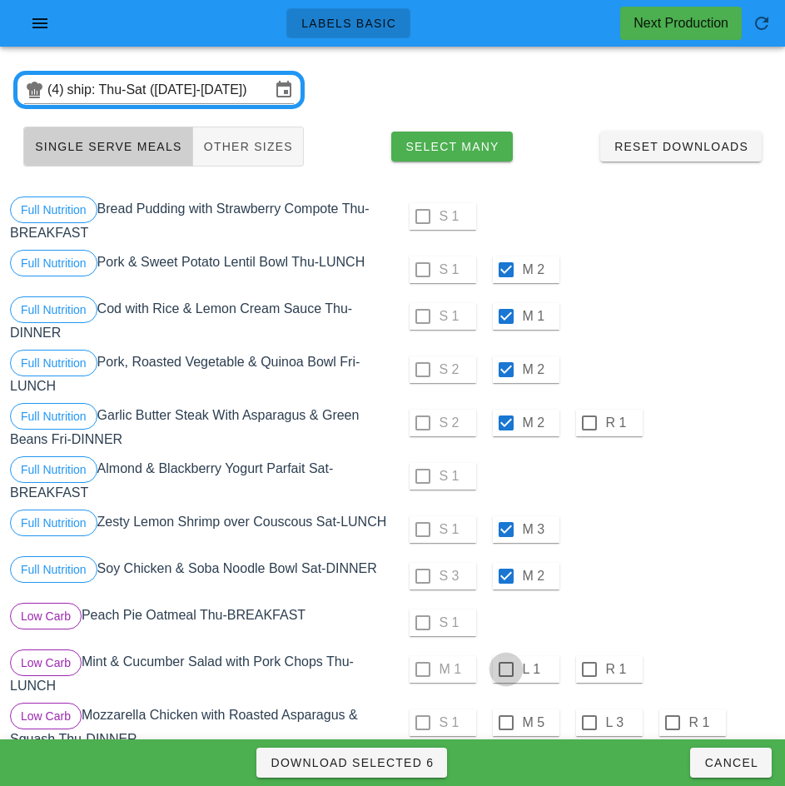
click at [505, 676] on div at bounding box center [506, 669] width 28 height 28
checkbox input "true"
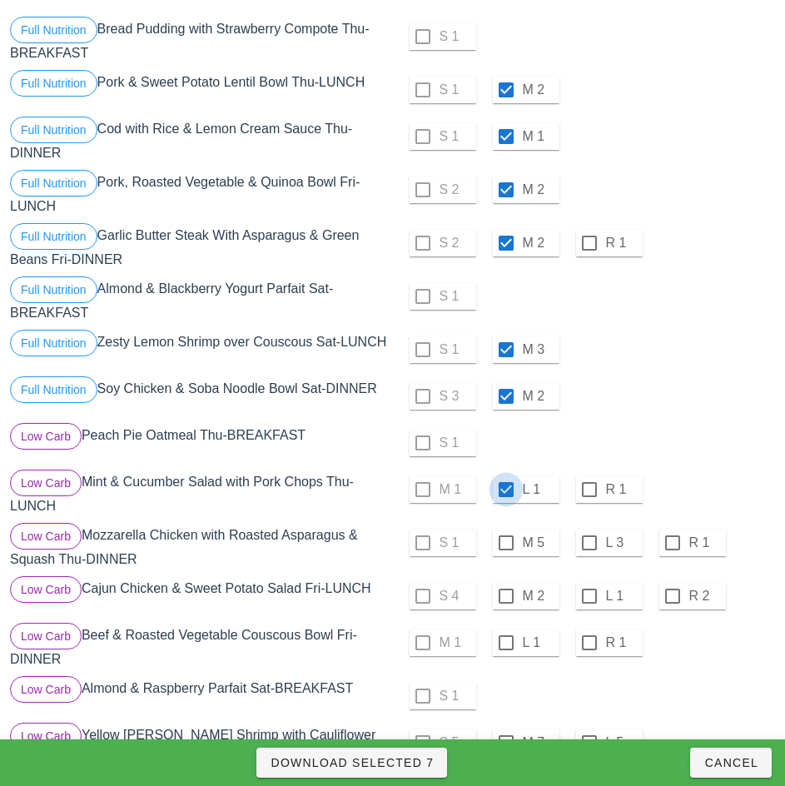
scroll to position [218, 0]
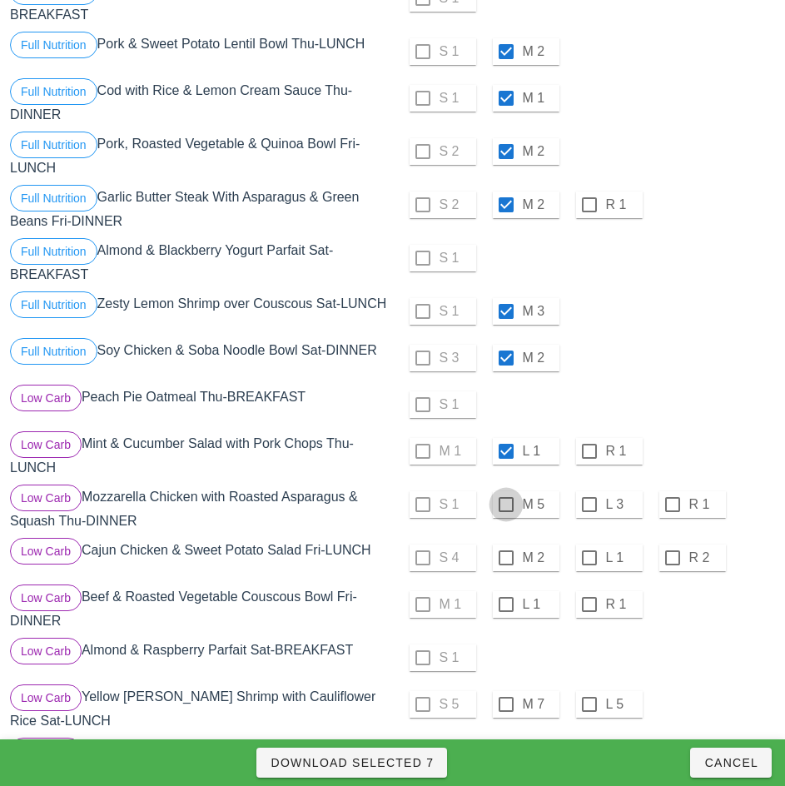
click at [508, 508] on div at bounding box center [506, 504] width 28 height 28
checkbox input "true"
click at [505, 564] on div at bounding box center [506, 558] width 28 height 28
checkbox input "true"
click at [504, 612] on div at bounding box center [506, 604] width 28 height 28
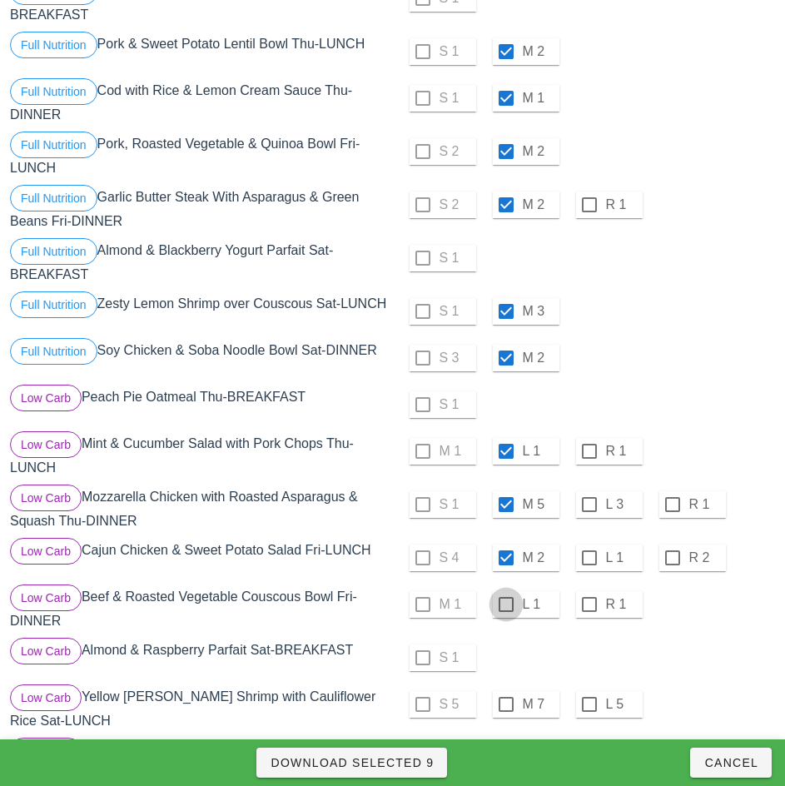
checkbox input "true"
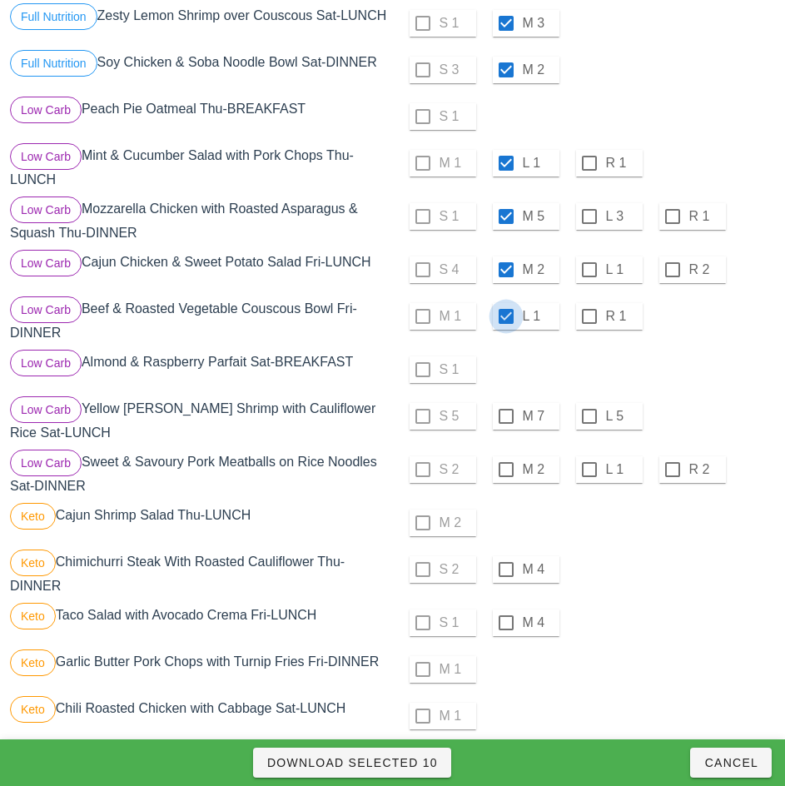
scroll to position [508, 0]
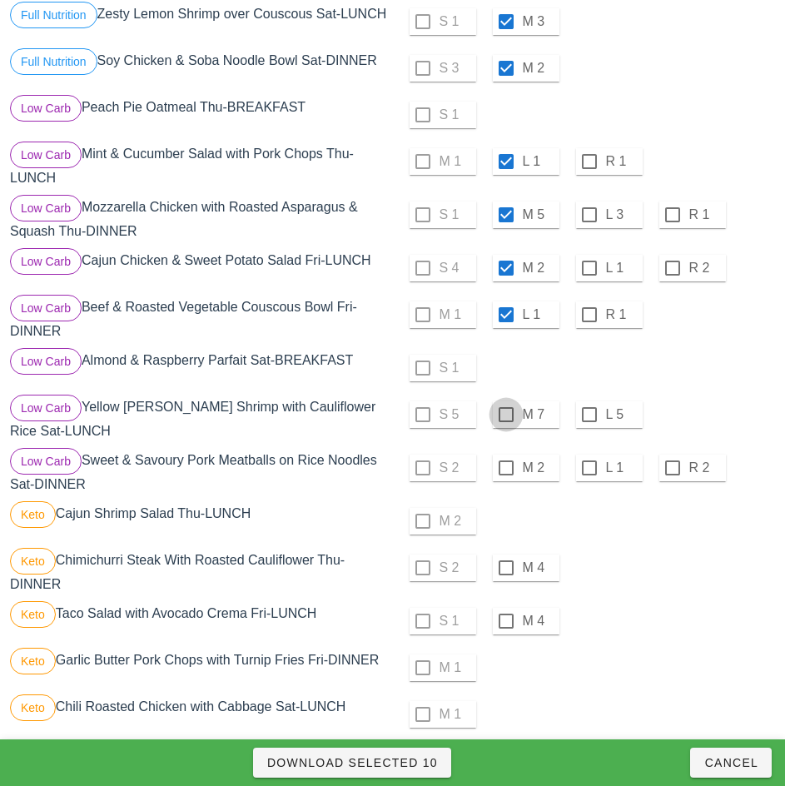
click at [505, 421] on div at bounding box center [506, 414] width 28 height 28
checkbox input "true"
click at [505, 474] on div at bounding box center [506, 468] width 28 height 28
checkbox input "true"
click at [505, 574] on div at bounding box center [506, 568] width 28 height 28
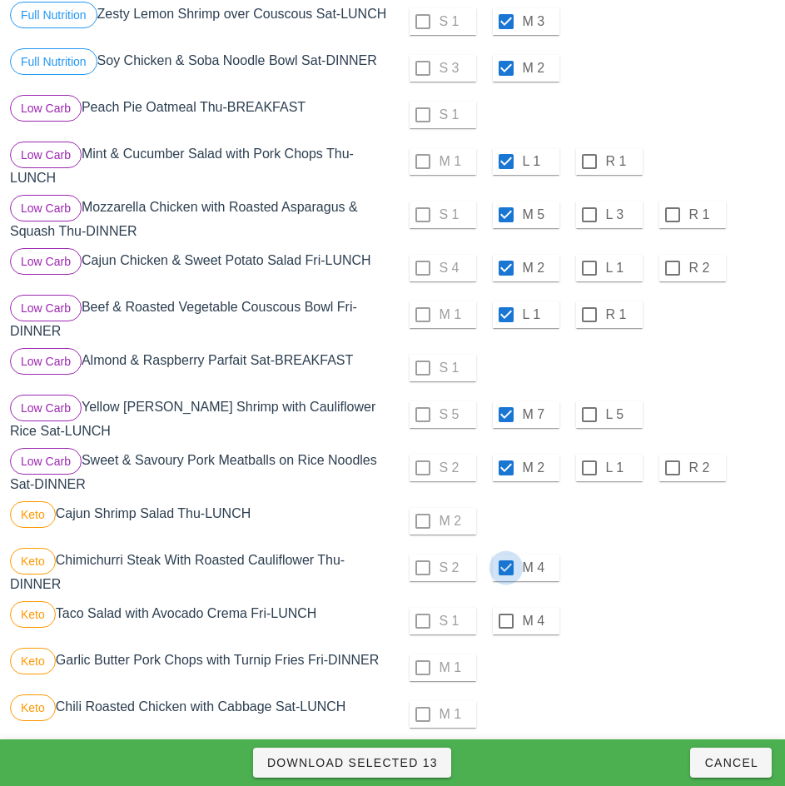
checkbox input "true"
click at [505, 628] on div at bounding box center [506, 621] width 28 height 28
checkbox input "true"
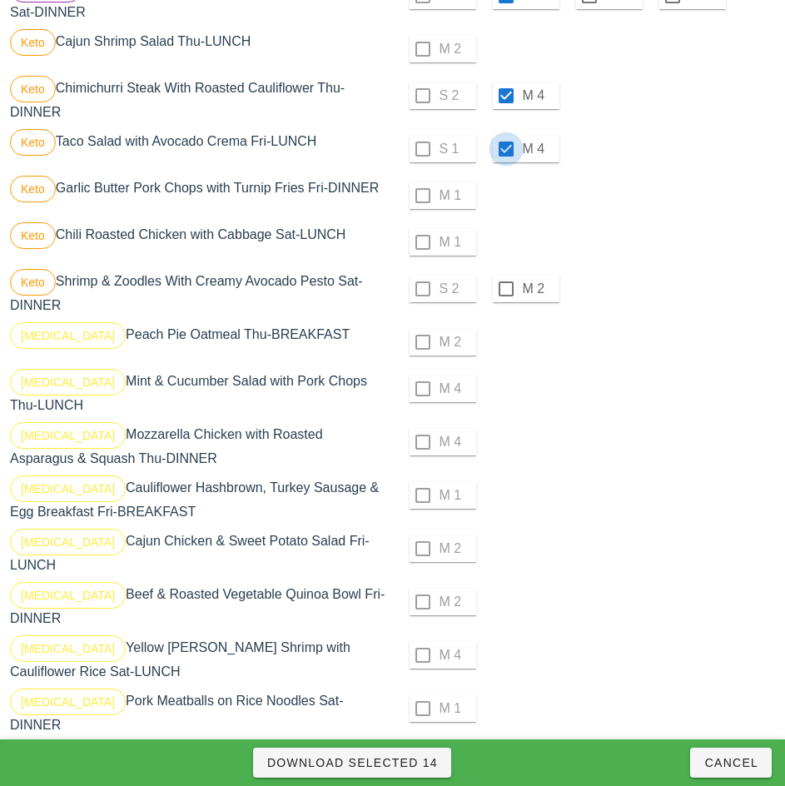
scroll to position [986, 0]
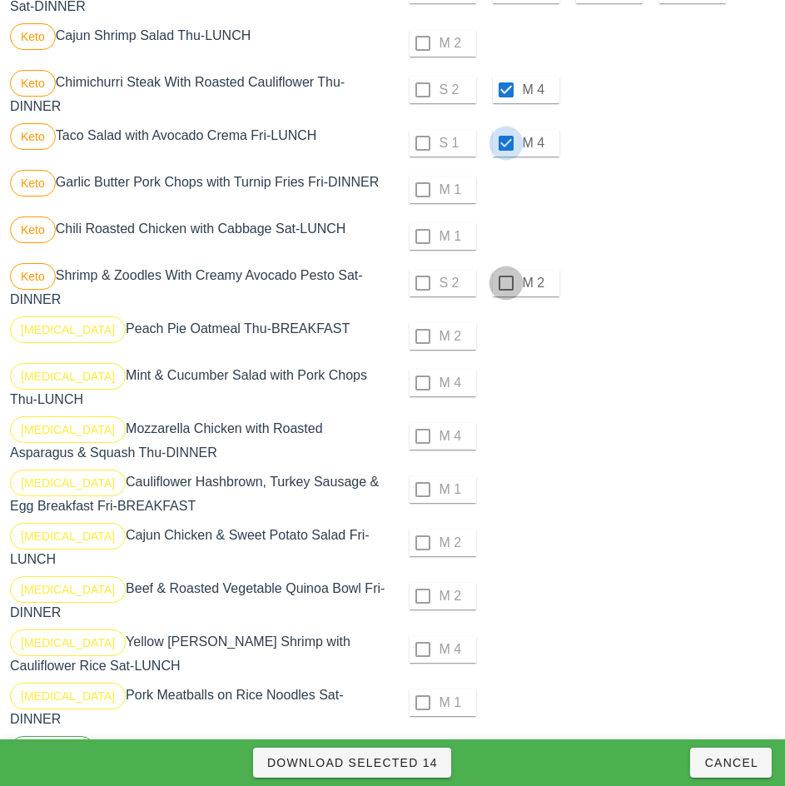
click at [505, 290] on div at bounding box center [506, 283] width 28 height 28
checkbox input "true"
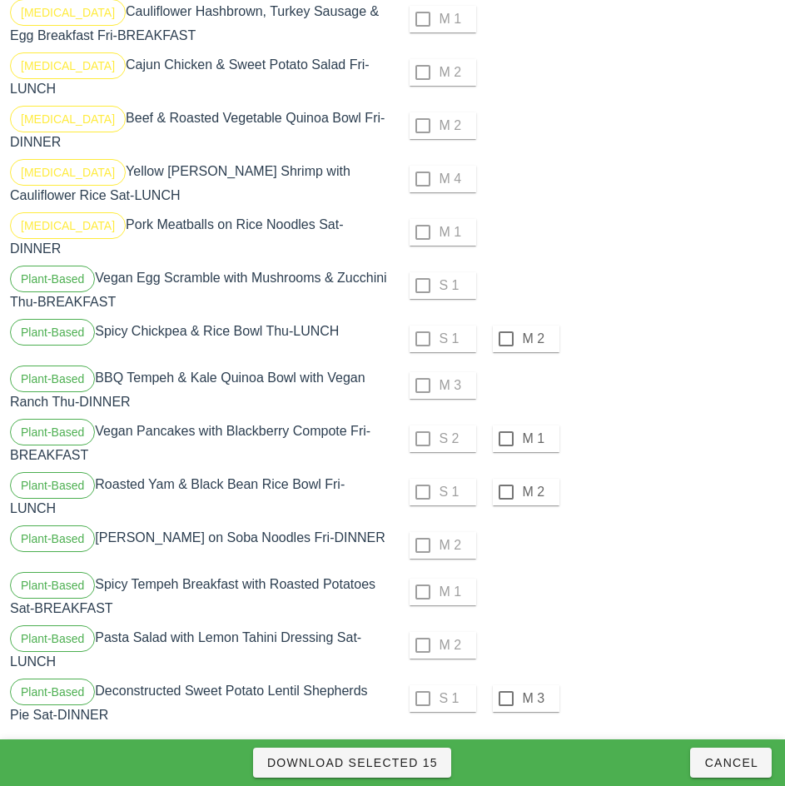
scroll to position [1465, 0]
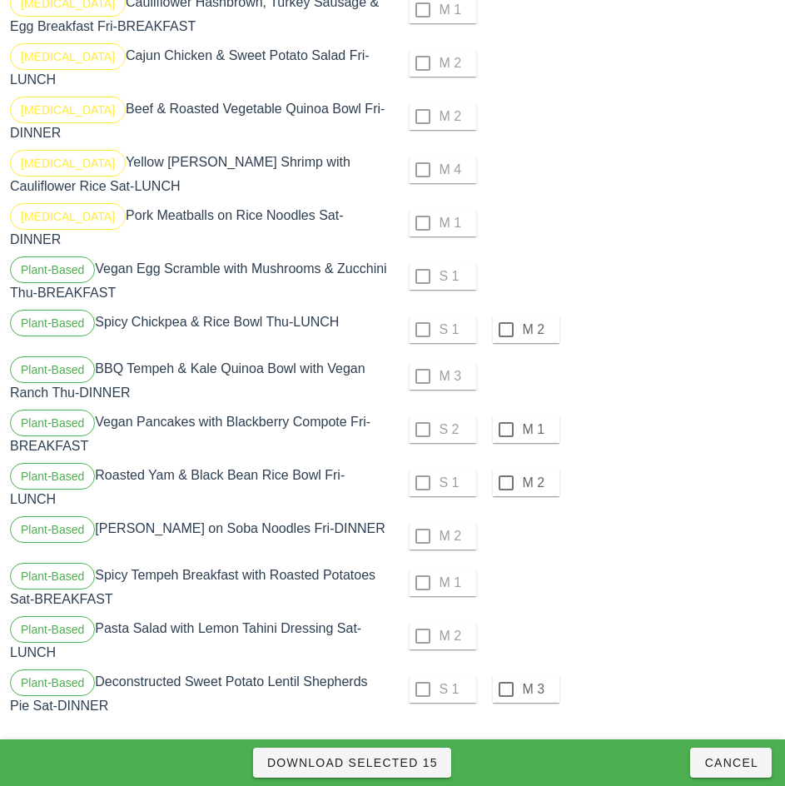
click at [504, 336] on div at bounding box center [506, 329] width 28 height 28
checkbox input "true"
click at [505, 423] on div at bounding box center [506, 429] width 28 height 28
checkbox input "true"
click at [505, 476] on div at bounding box center [506, 483] width 28 height 28
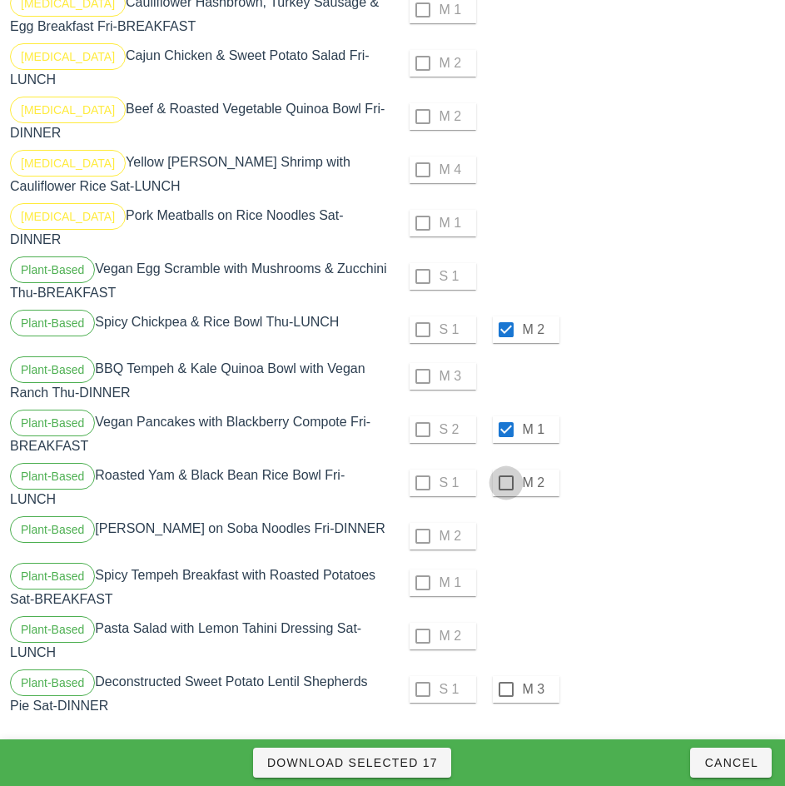
checkbox input "true"
click at [505, 683] on div at bounding box center [506, 689] width 28 height 28
checkbox input "true"
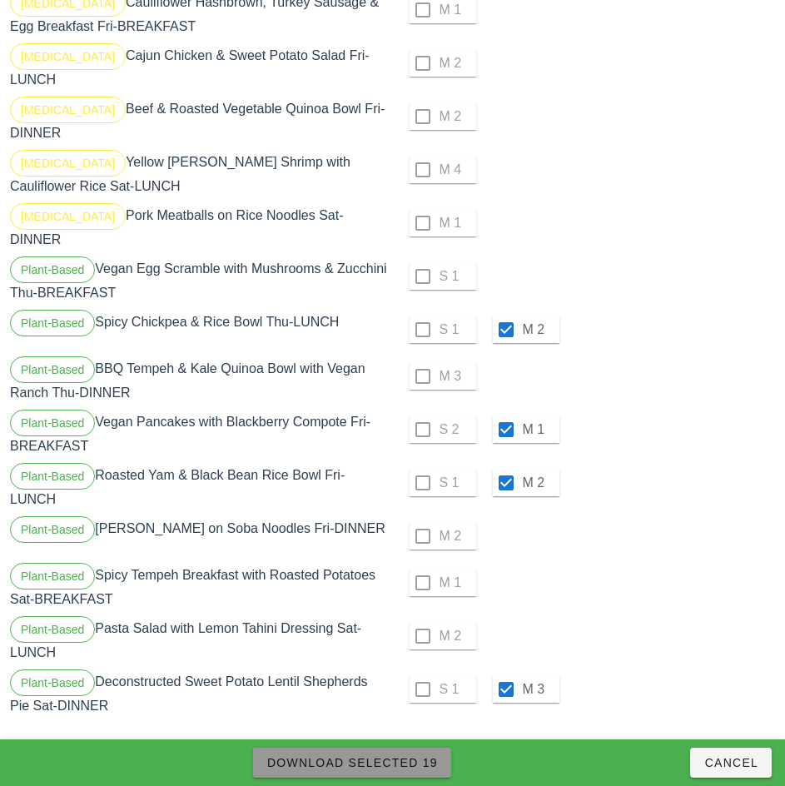
click at [423, 765] on span "Download Selected 19" at bounding box center [351, 762] width 171 height 13
checkbox input "false"
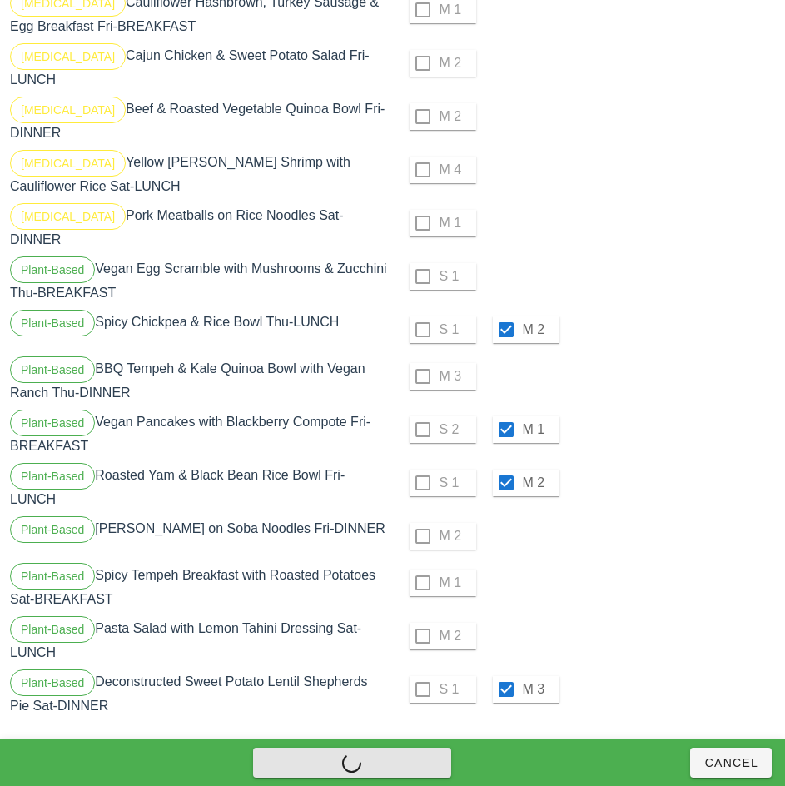
checkbox input "false"
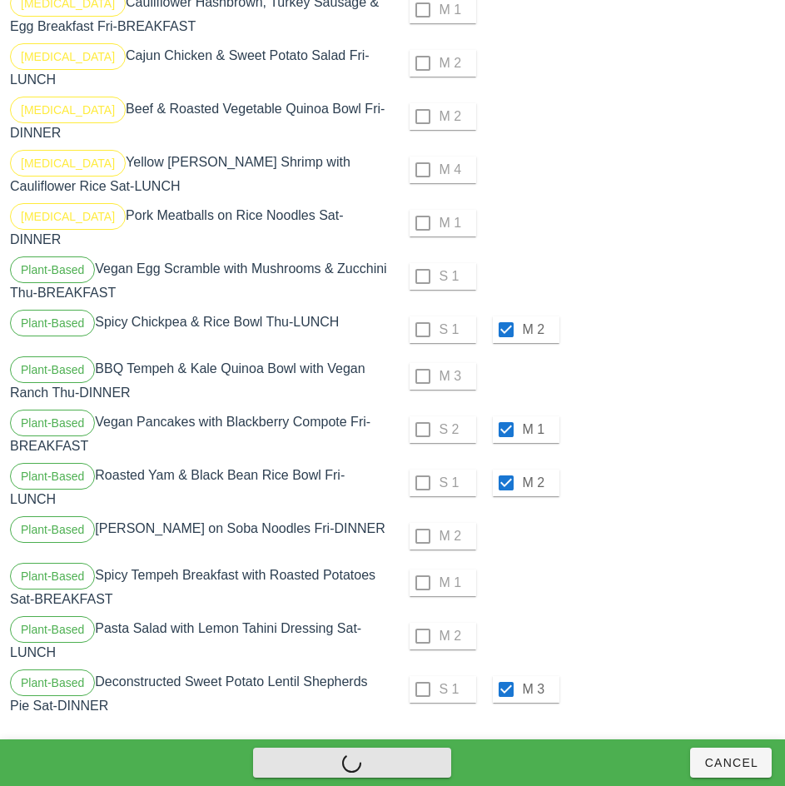
checkbox input "false"
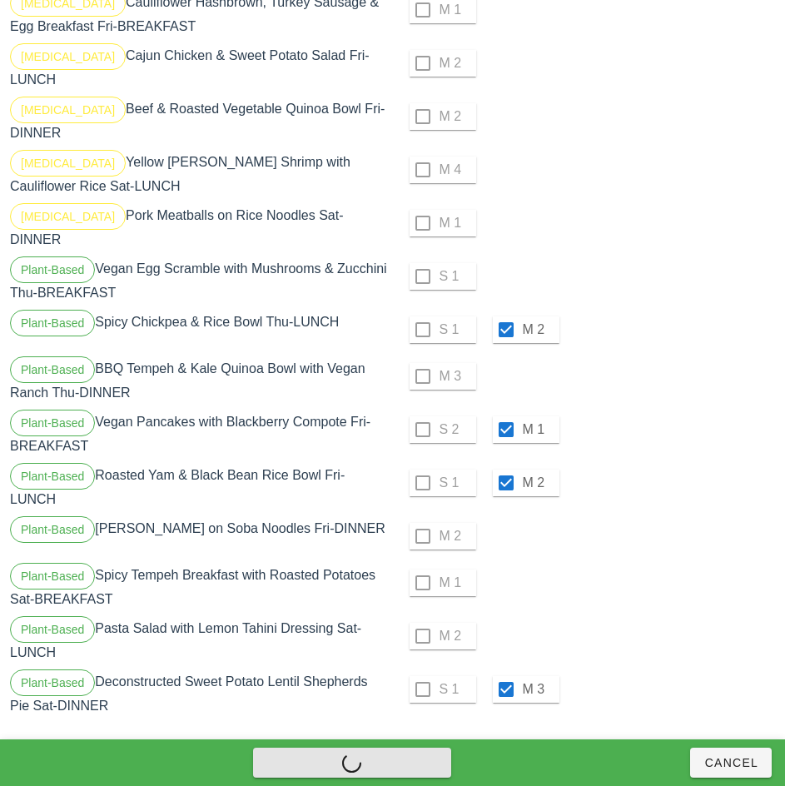
checkbox input "false"
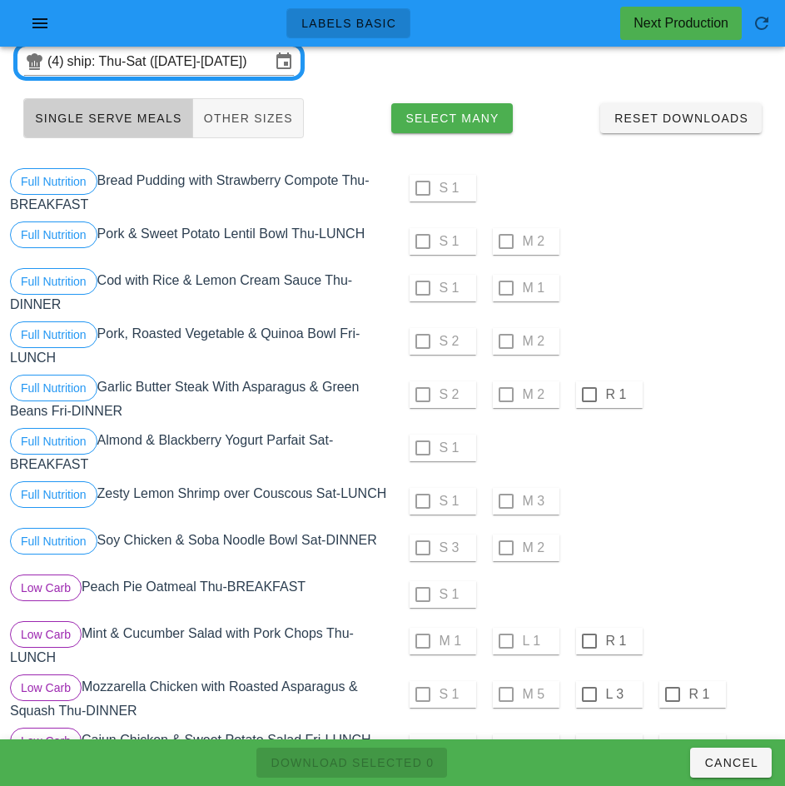
scroll to position [0, 0]
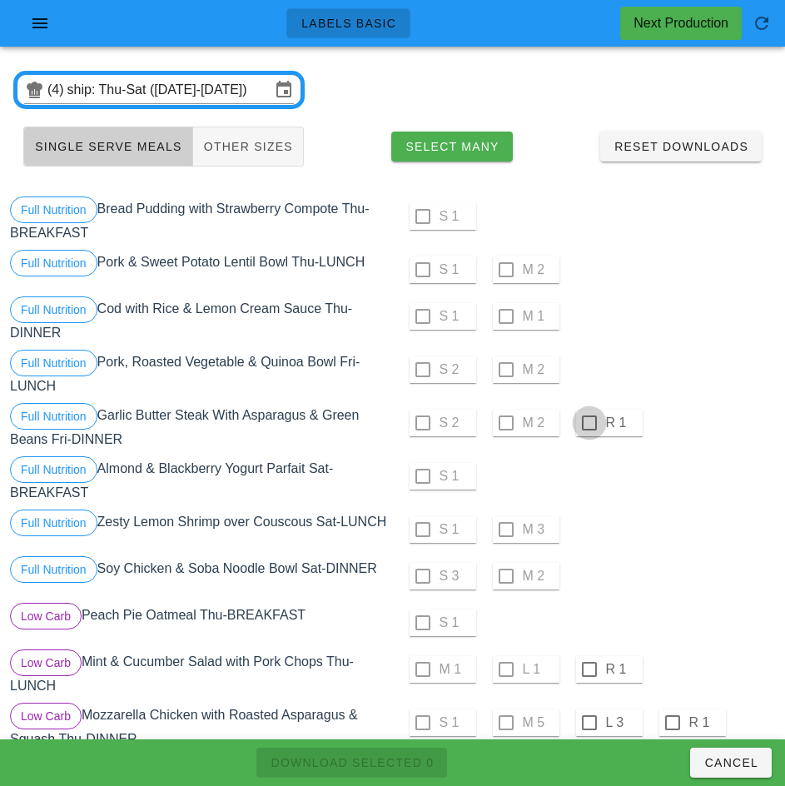
click at [588, 423] on div at bounding box center [589, 423] width 28 height 28
checkbox input "true"
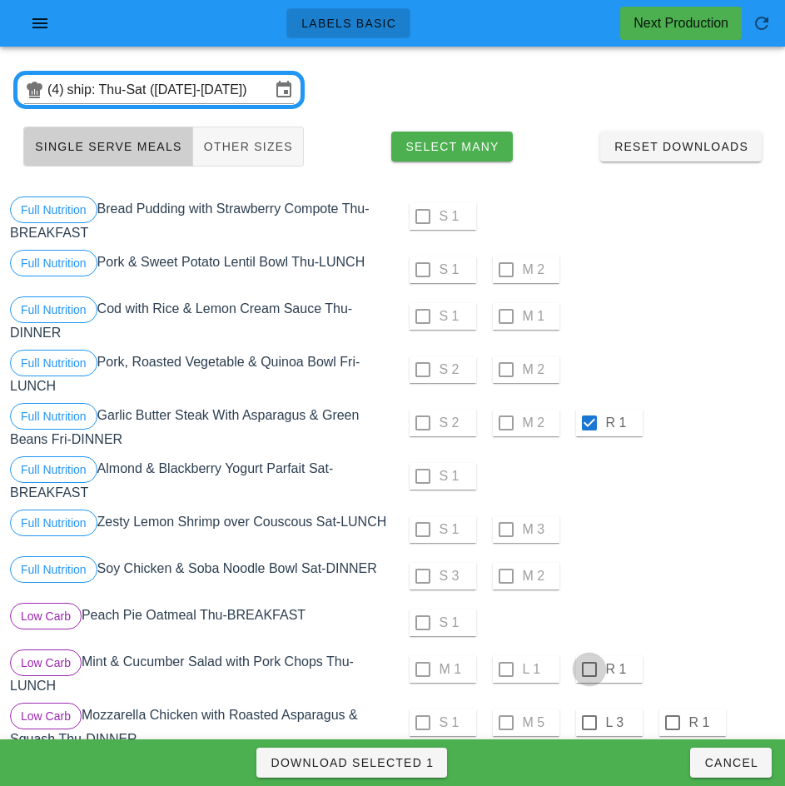
click at [587, 677] on div at bounding box center [589, 669] width 28 height 28
checkbox input "true"
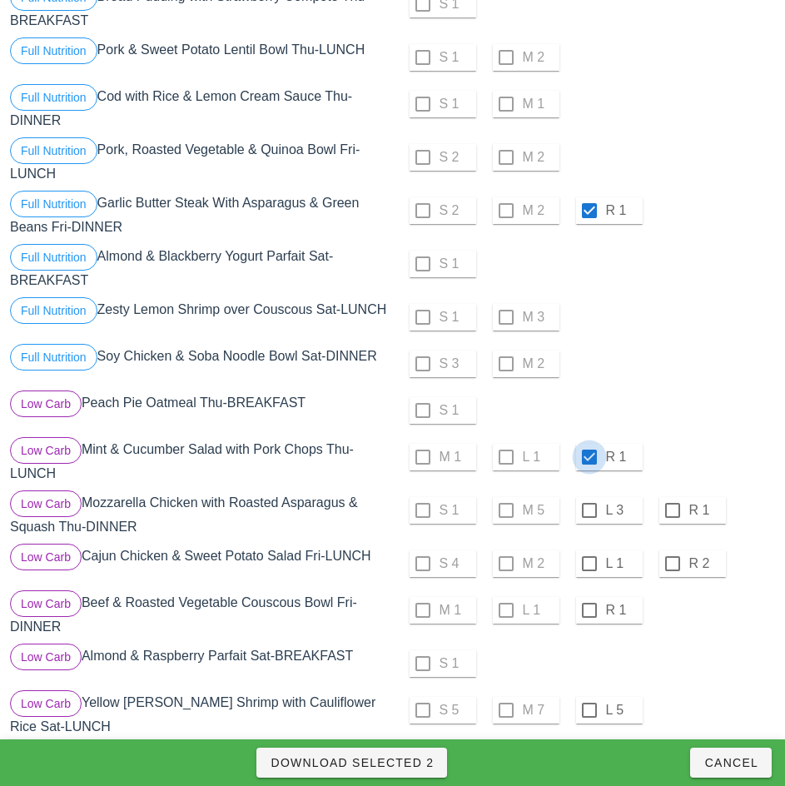
scroll to position [258, 0]
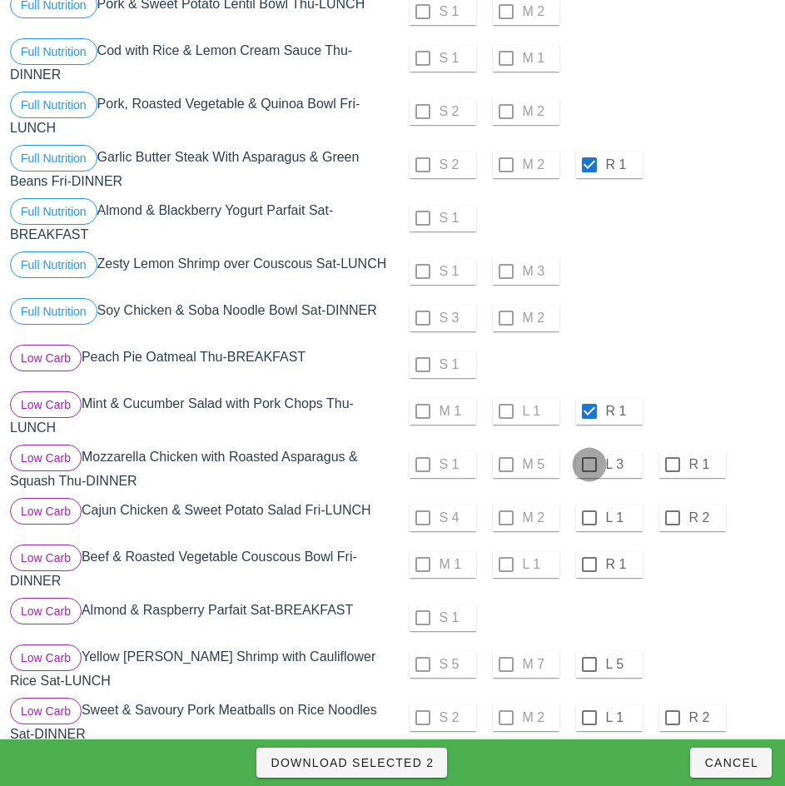
click at [588, 471] on div at bounding box center [589, 464] width 28 height 28
checkbox input "true"
click at [588, 524] on div at bounding box center [589, 518] width 28 height 28
checkbox input "true"
click at [591, 569] on div at bounding box center [589, 564] width 28 height 28
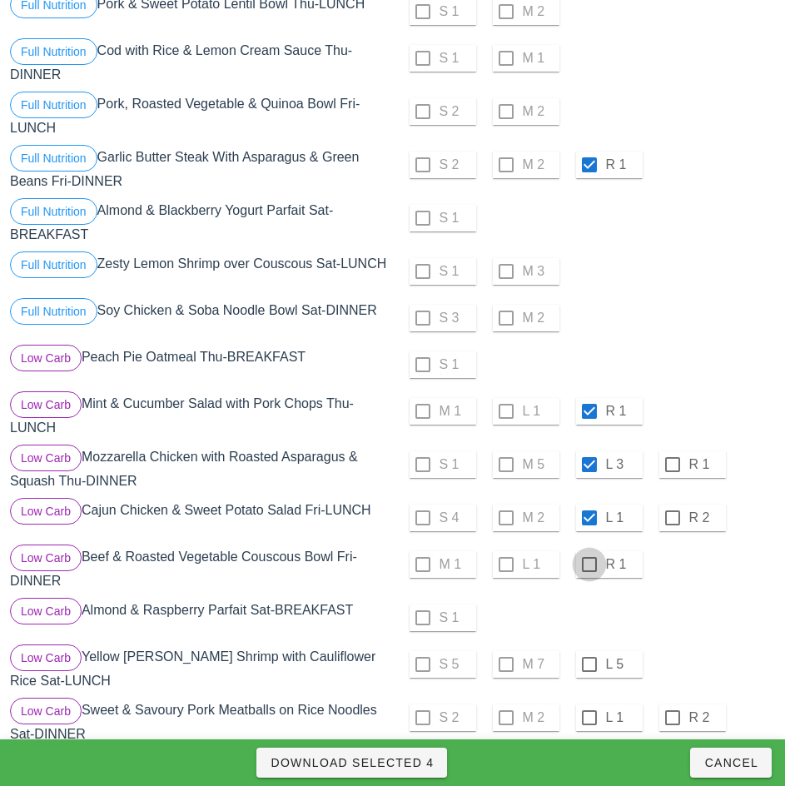
checkbox input "true"
click at [588, 671] on div at bounding box center [589, 664] width 28 height 28
checkbox input "true"
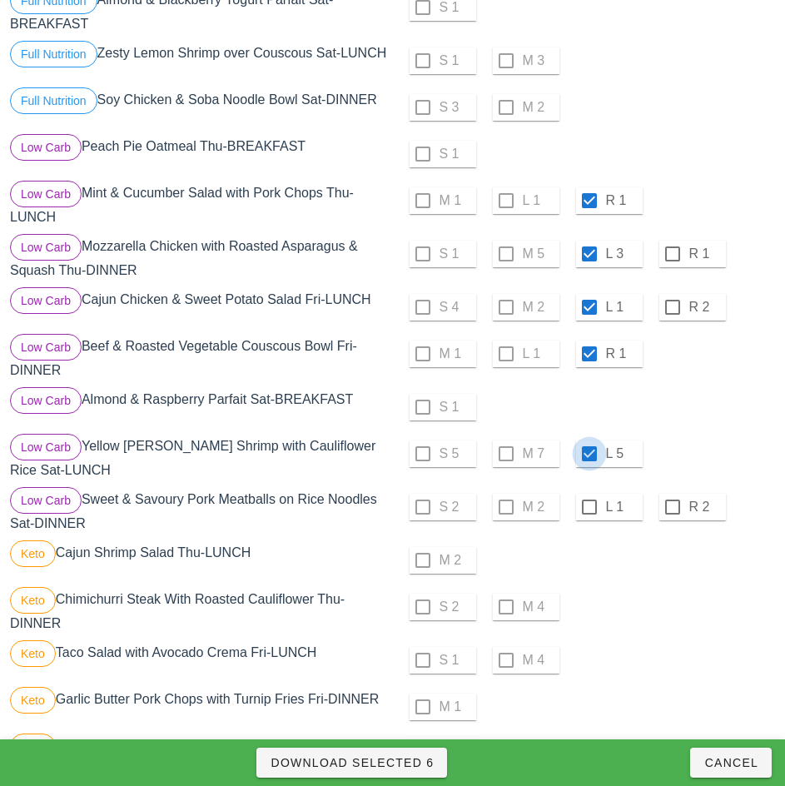
scroll to position [469, 0]
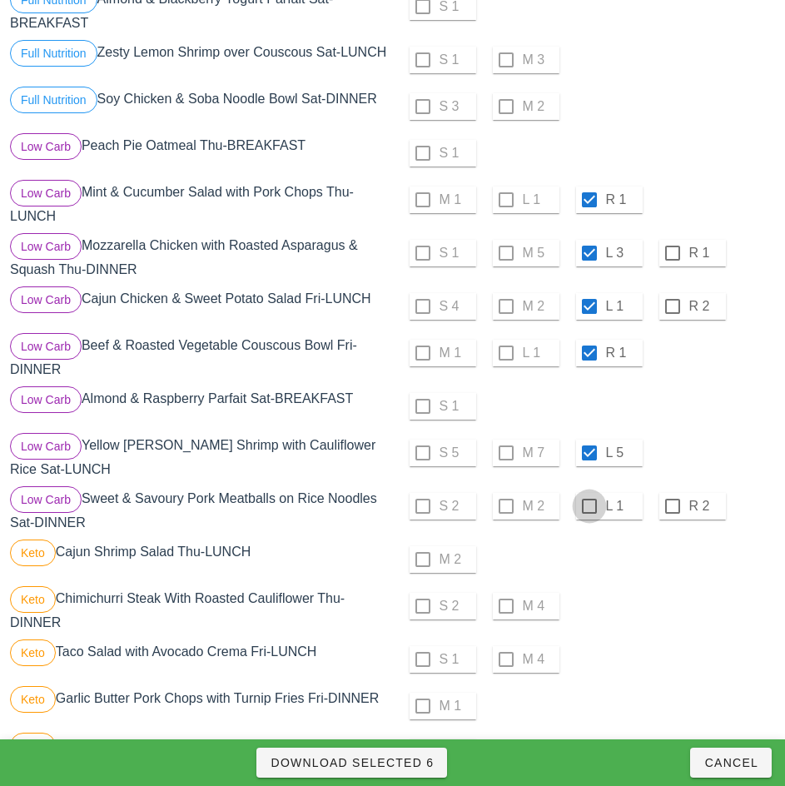
click at [591, 512] on div at bounding box center [589, 506] width 28 height 28
checkbox input "true"
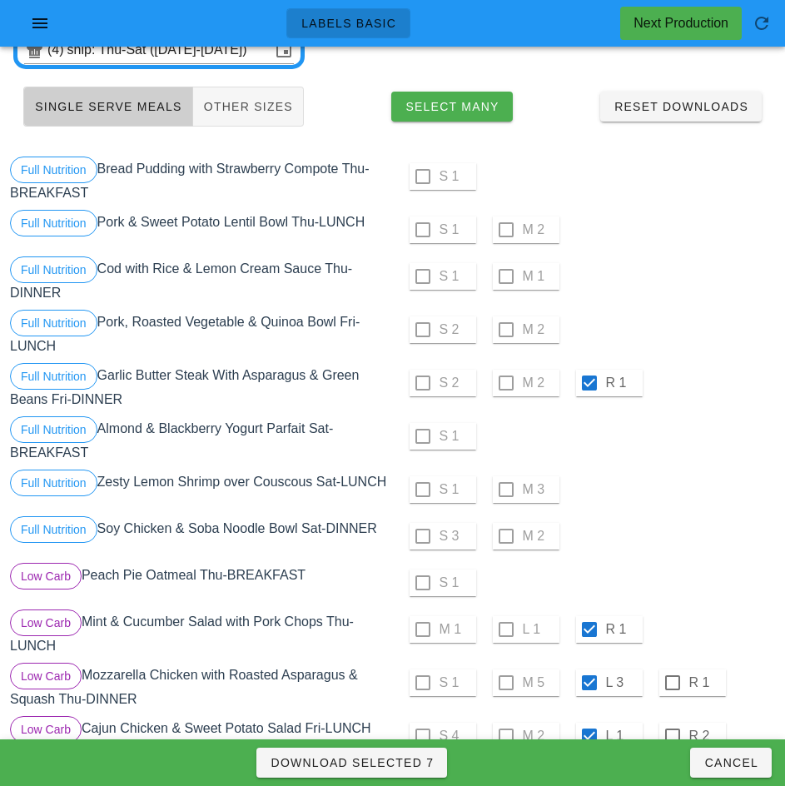
scroll to position [0, 0]
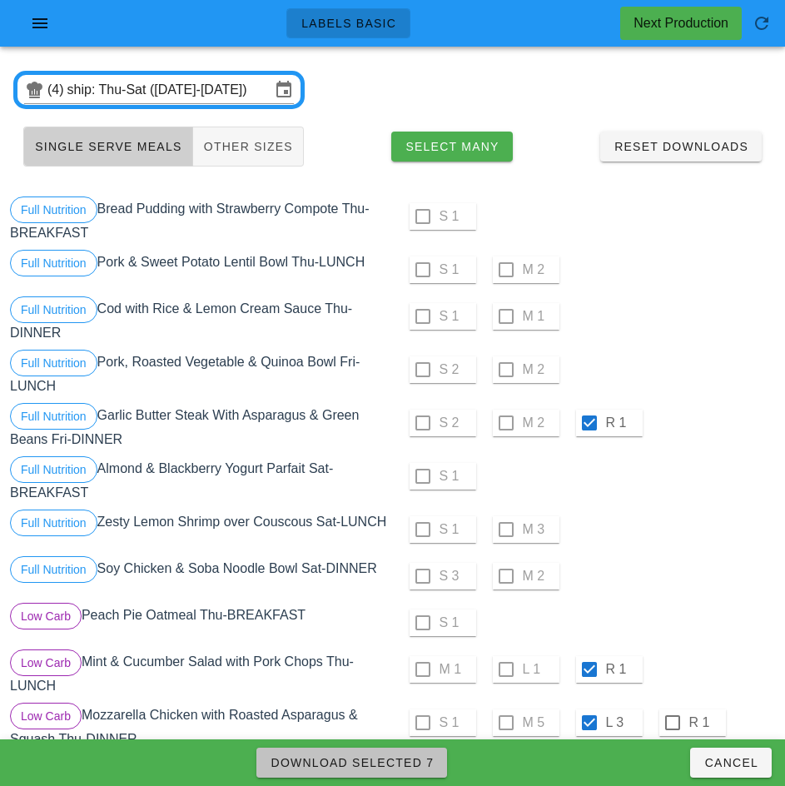
click at [405, 763] on span "Download Selected 7" at bounding box center [352, 762] width 164 height 13
checkbox input "false"
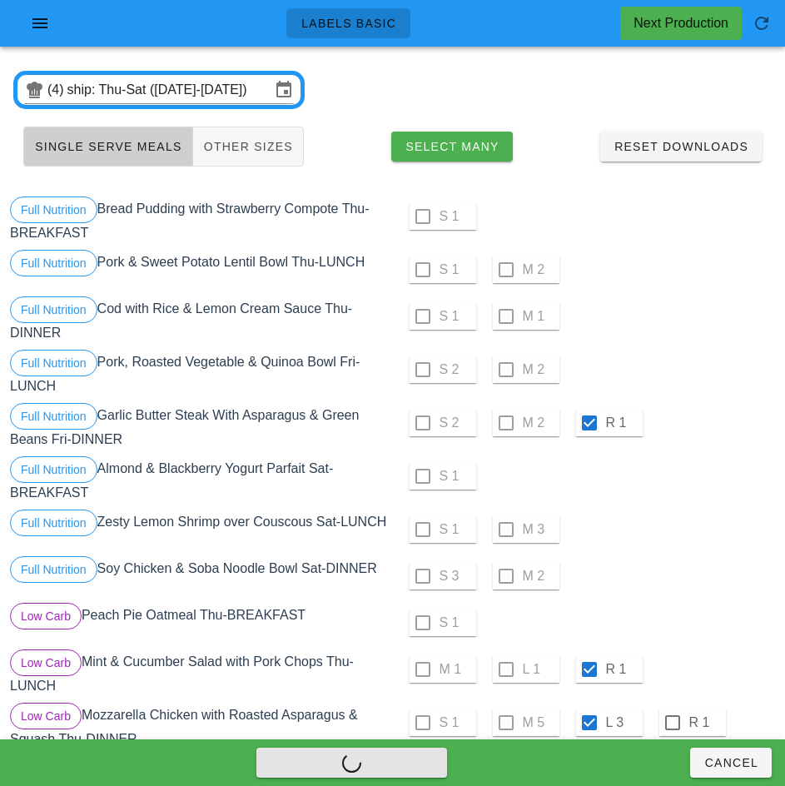
checkbox input "false"
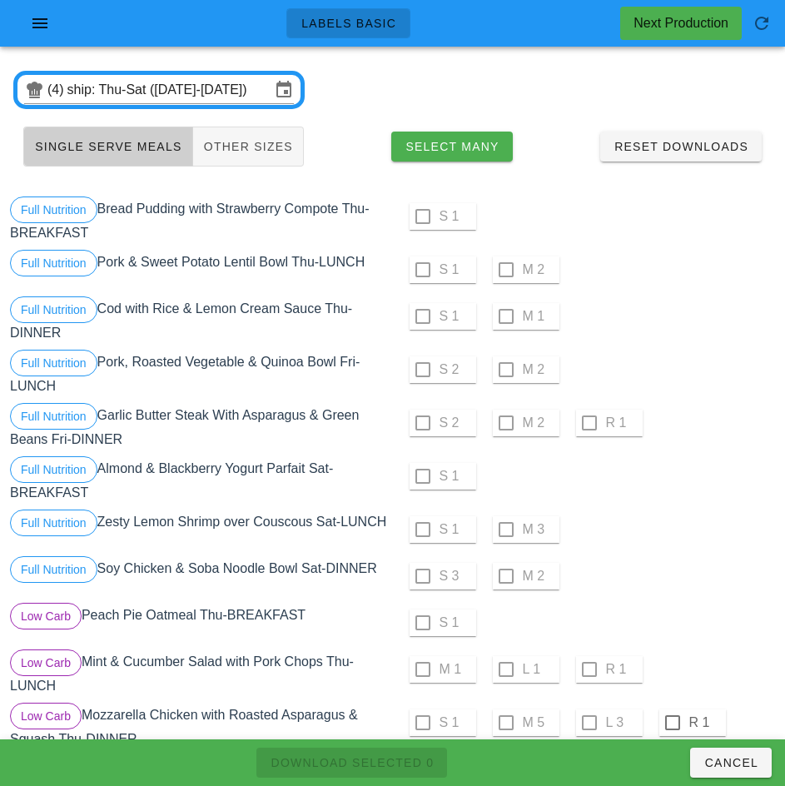
click at [587, 420] on div "S 2 M 2 R 1" at bounding box center [586, 423] width 380 height 40
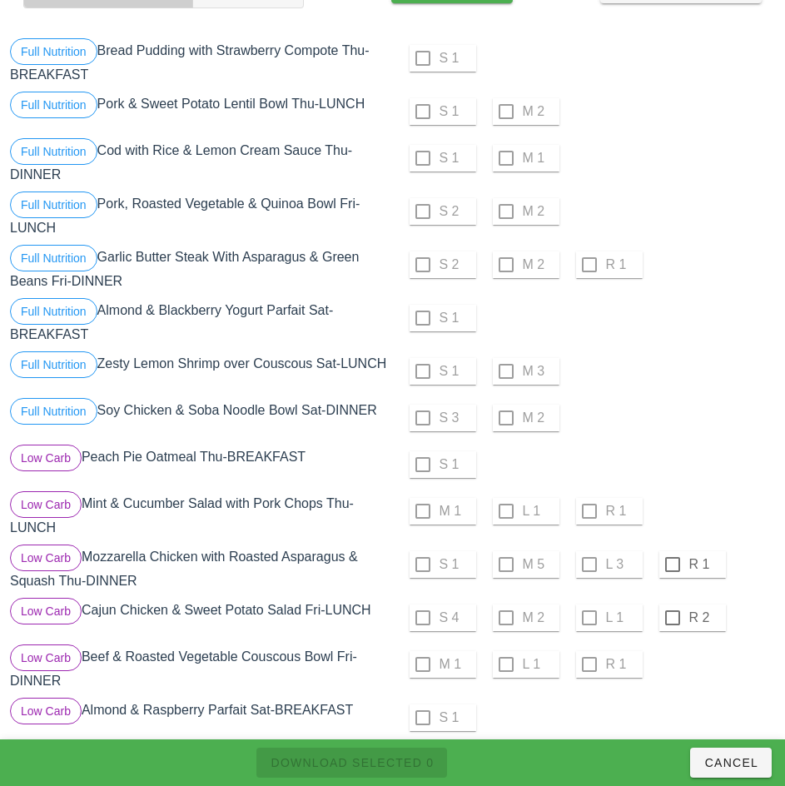
scroll to position [157, 0]
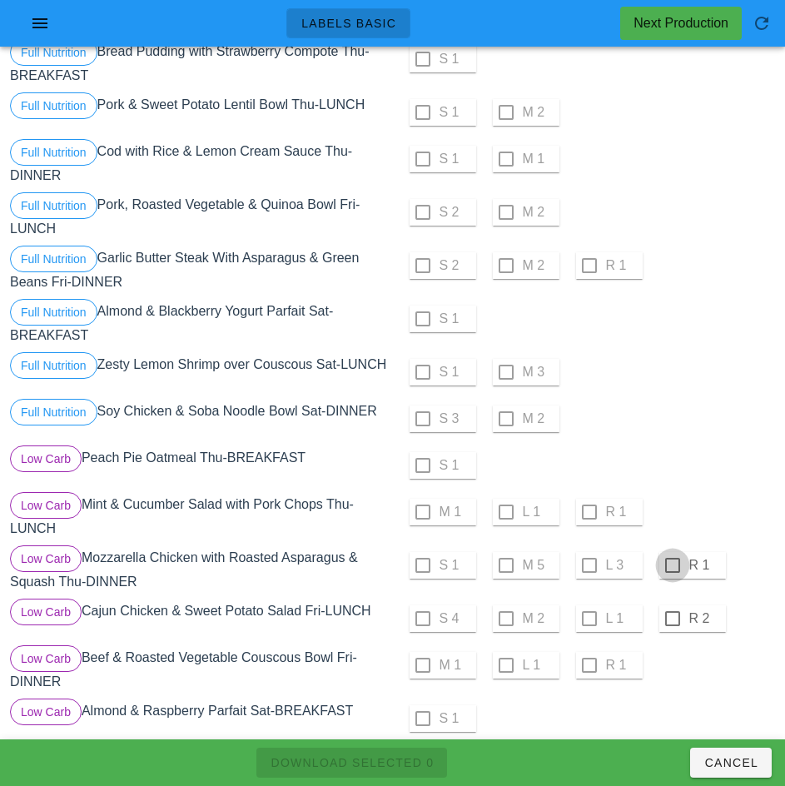
click at [672, 572] on div at bounding box center [672, 565] width 28 height 28
checkbox input "true"
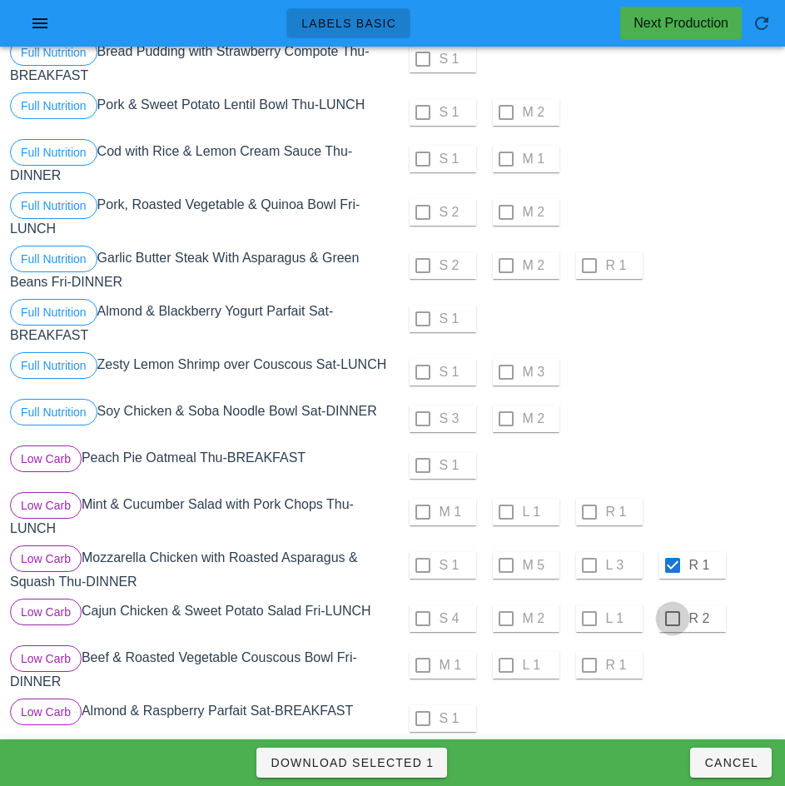
click at [673, 623] on div at bounding box center [672, 618] width 28 height 28
checkbox input "true"
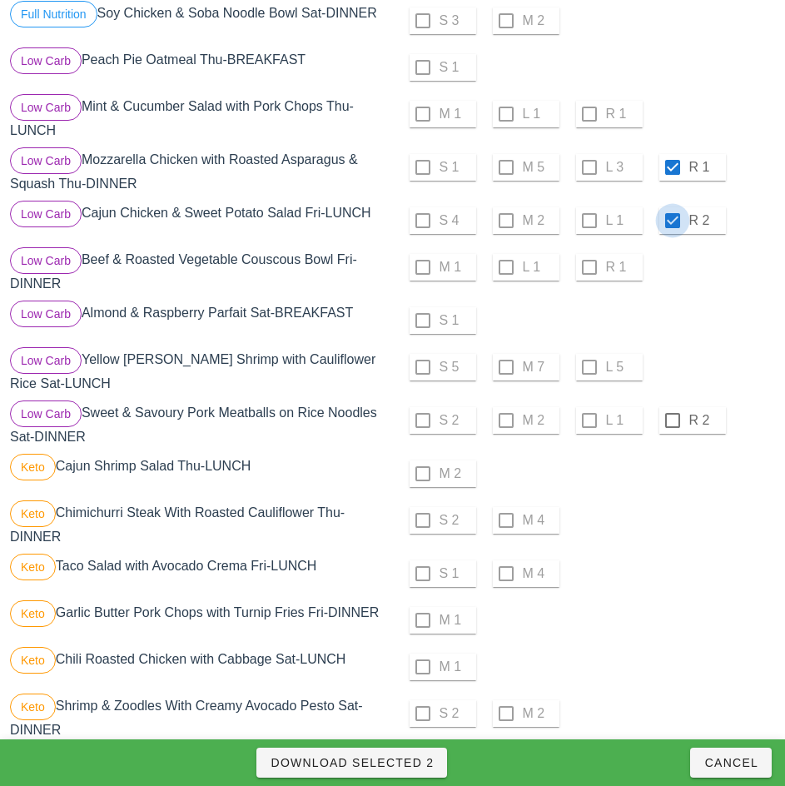
scroll to position [566, 0]
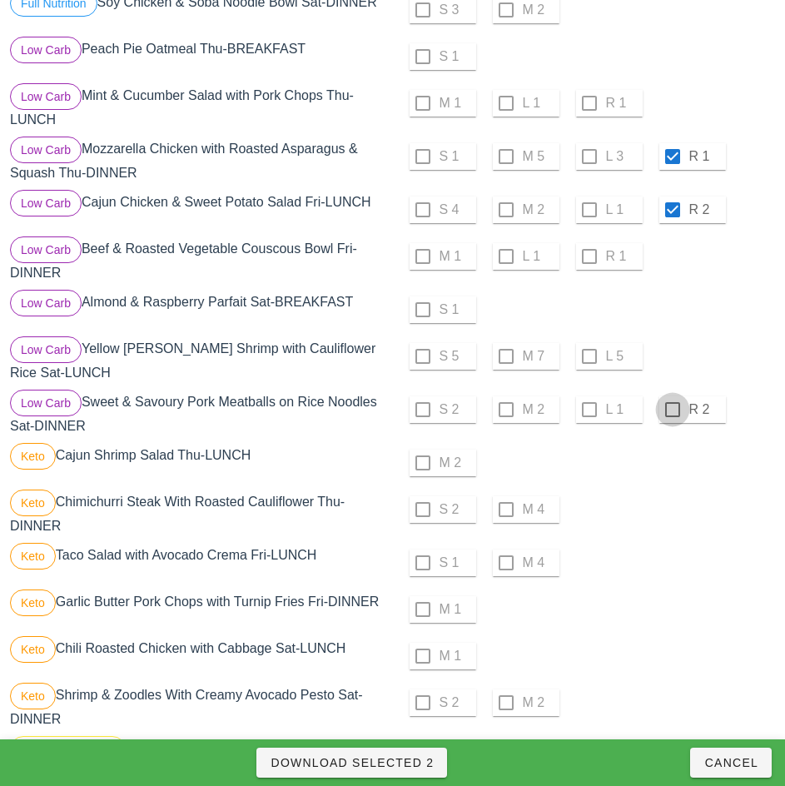
click at [672, 416] on div at bounding box center [672, 409] width 28 height 28
checkbox input "true"
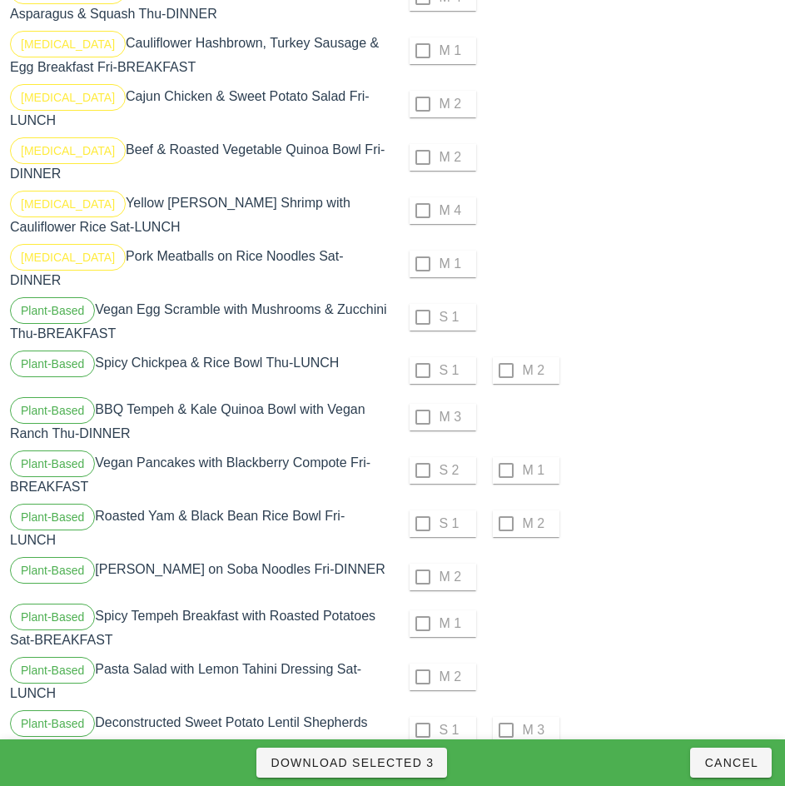
scroll to position [1465, 0]
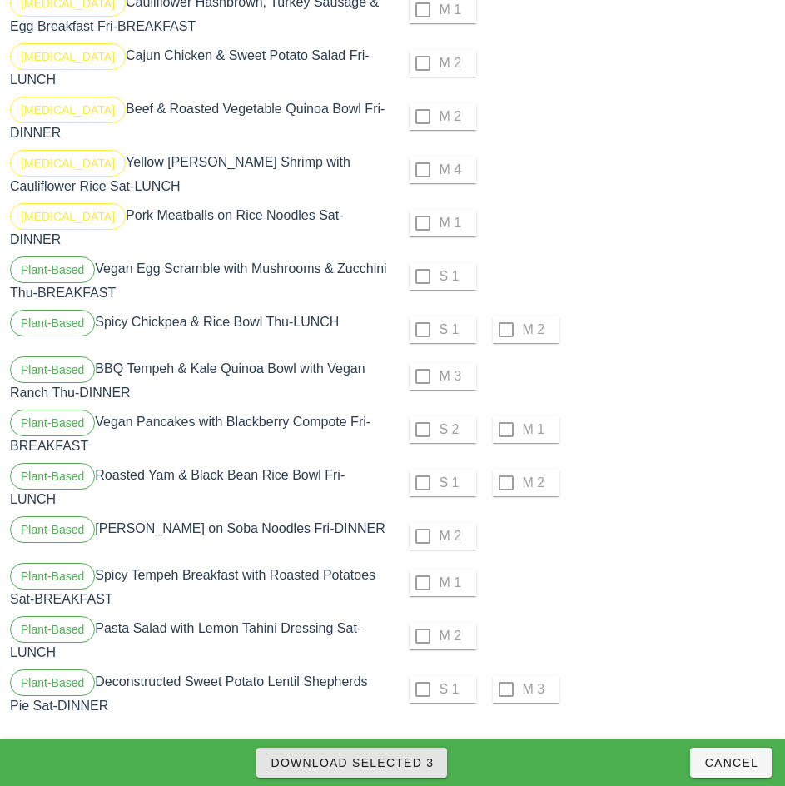
click at [415, 762] on span "Download Selected 3" at bounding box center [352, 762] width 164 height 13
checkbox input "false"
